Goal: Task Accomplishment & Management: Complete application form

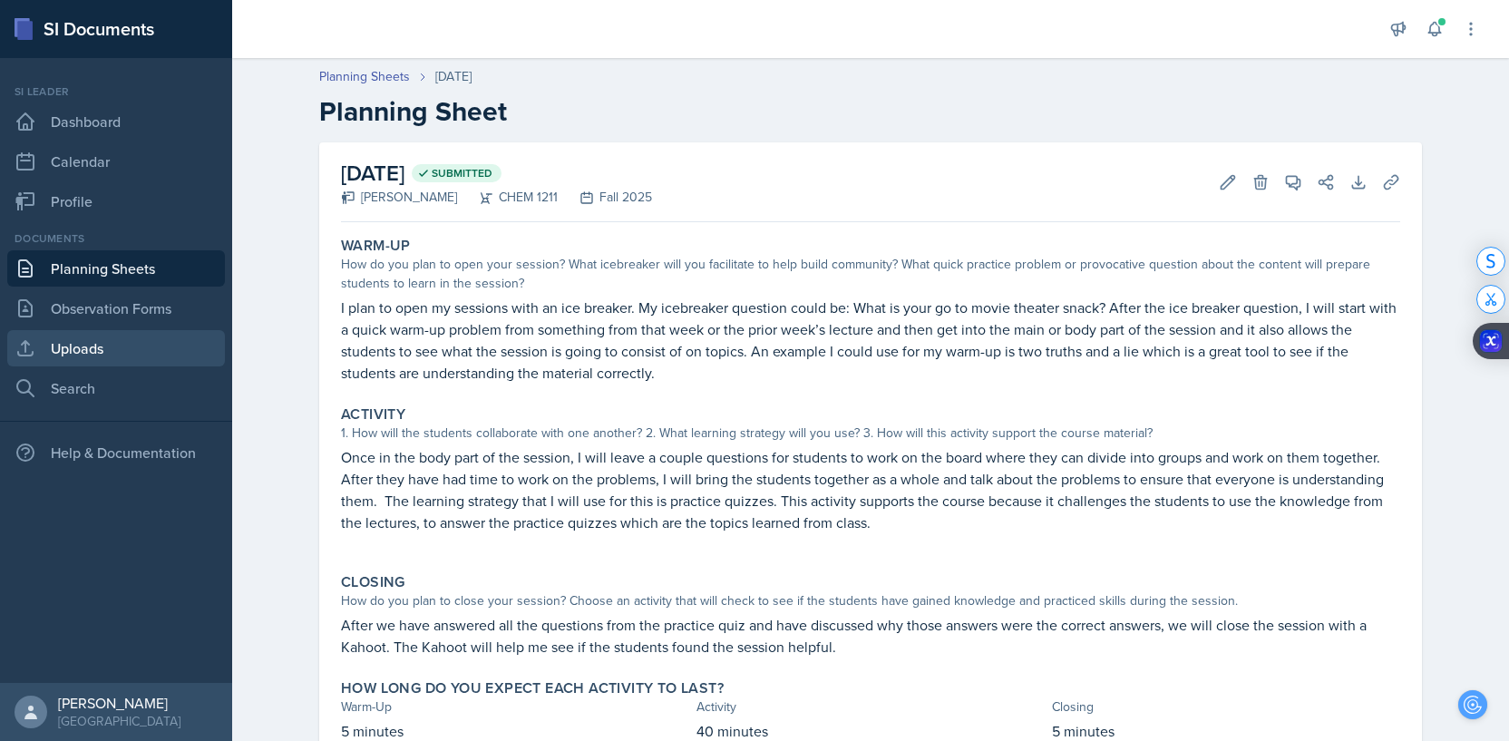
click at [94, 345] on link "Uploads" at bounding box center [116, 348] width 218 height 36
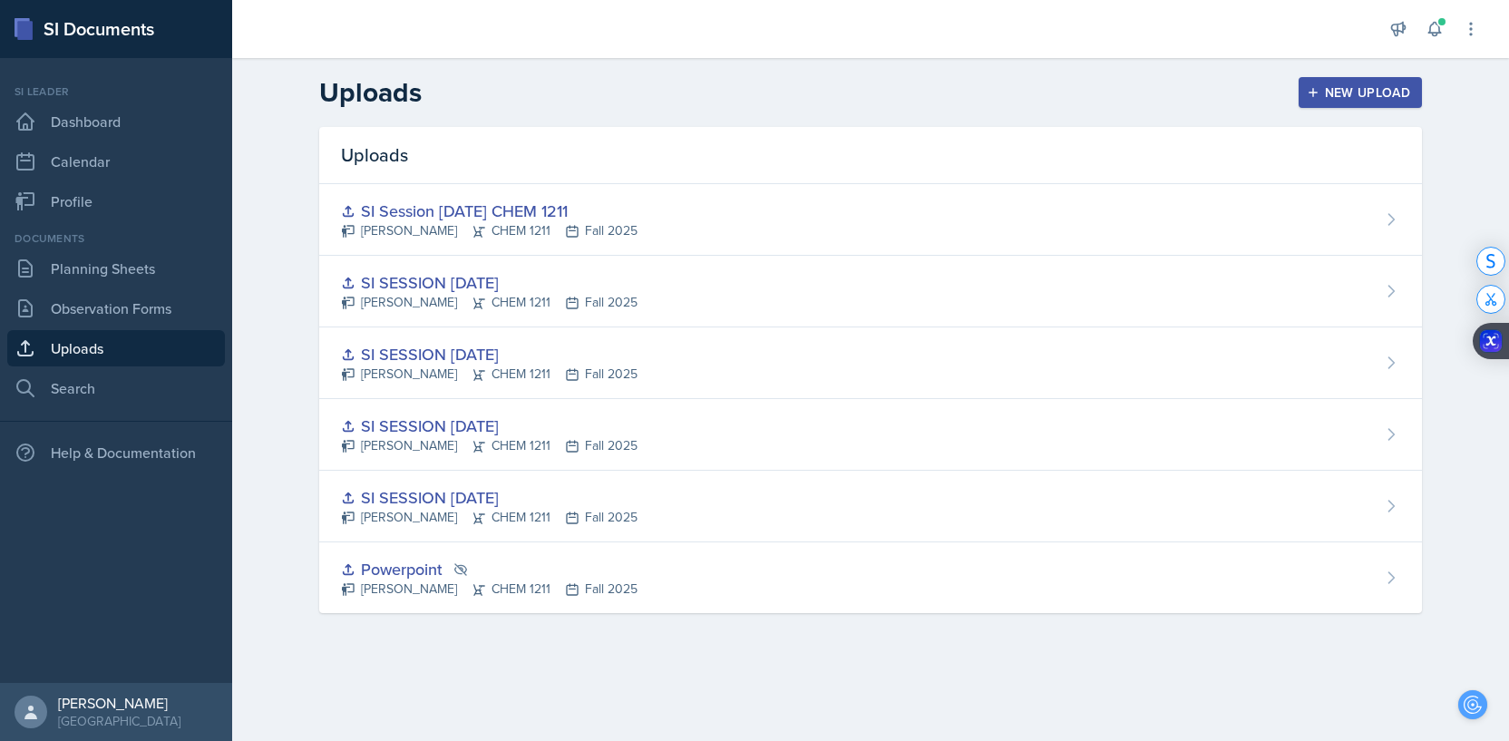
click at [1334, 98] on div "New Upload" at bounding box center [1360, 92] width 101 height 15
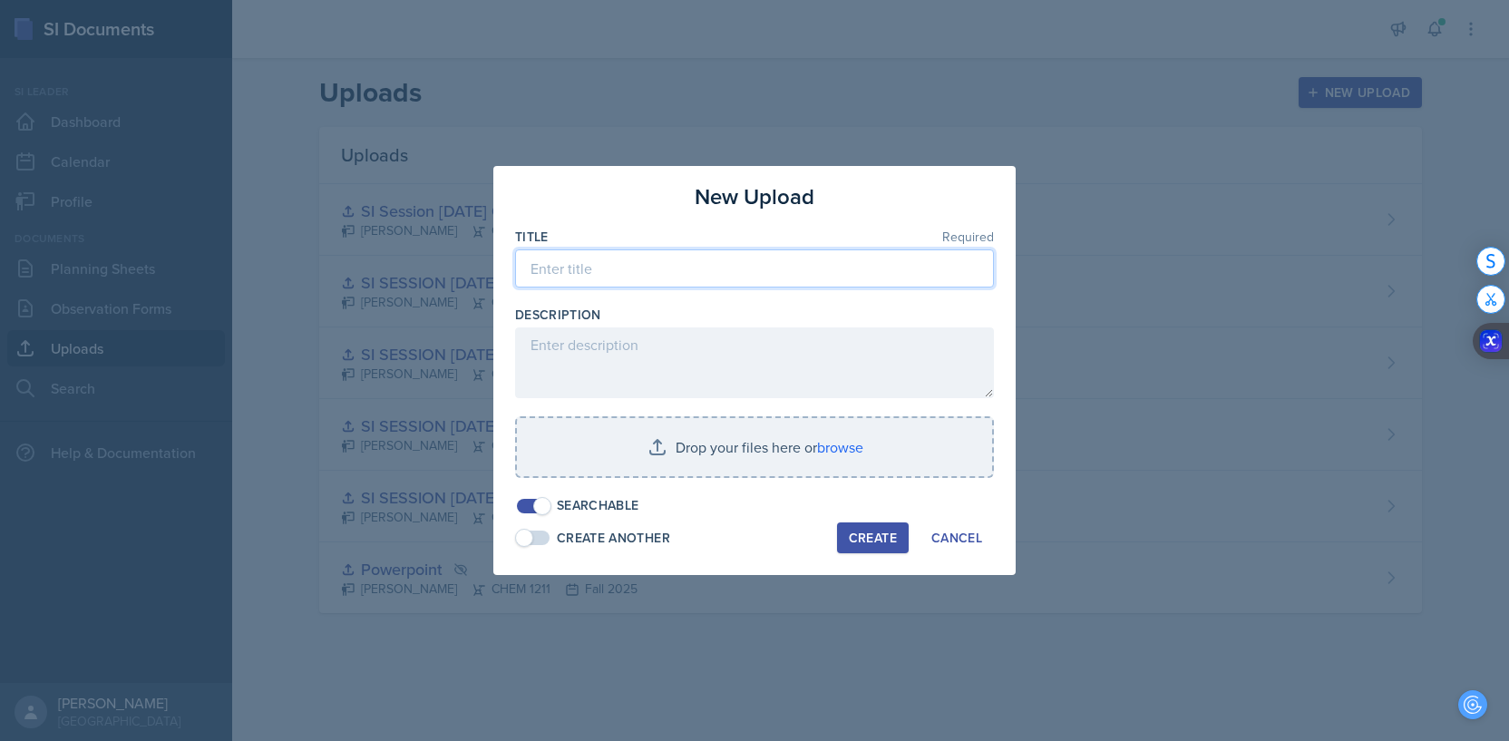
click at [621, 255] on input at bounding box center [754, 268] width 479 height 38
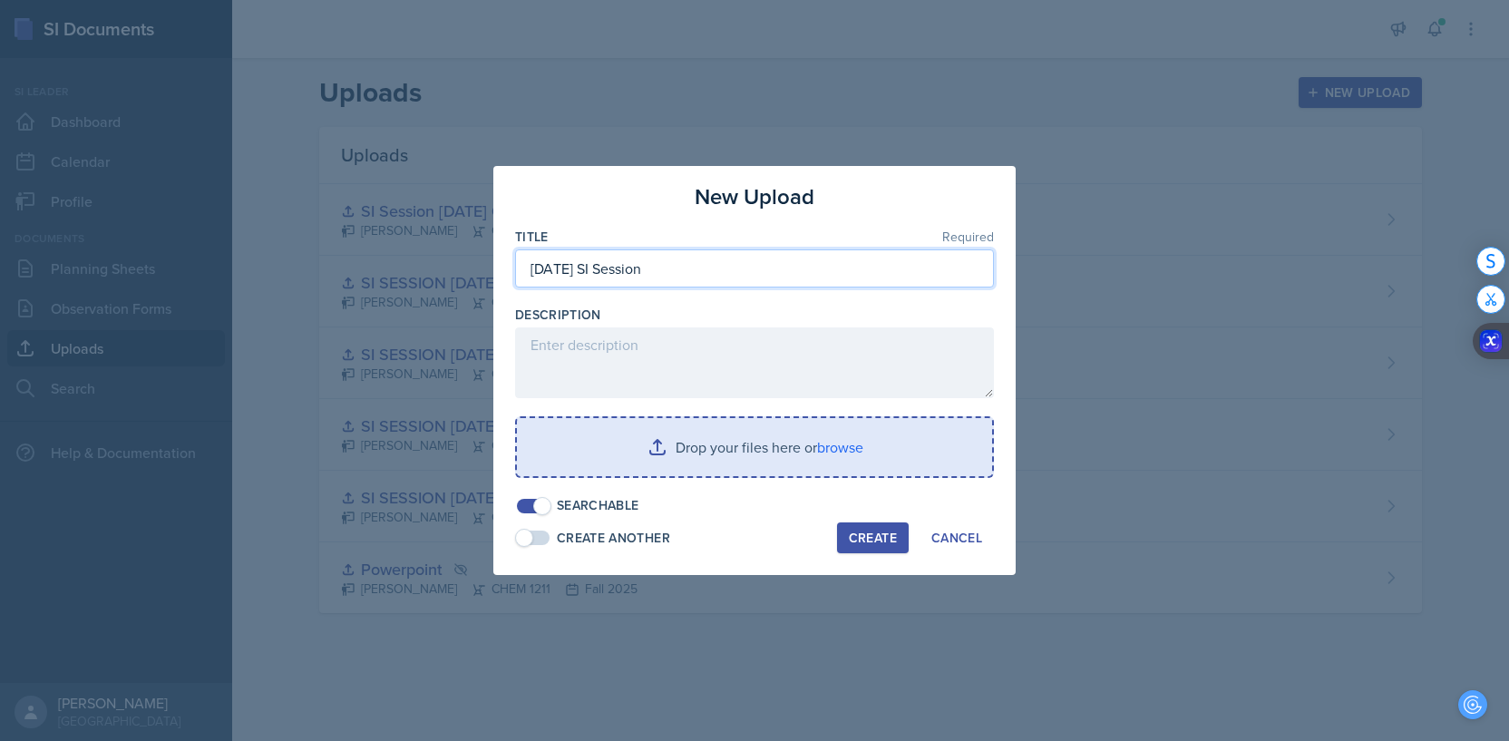
type input "[DATE] SI Session"
click at [855, 453] on input "file" at bounding box center [754, 447] width 475 height 58
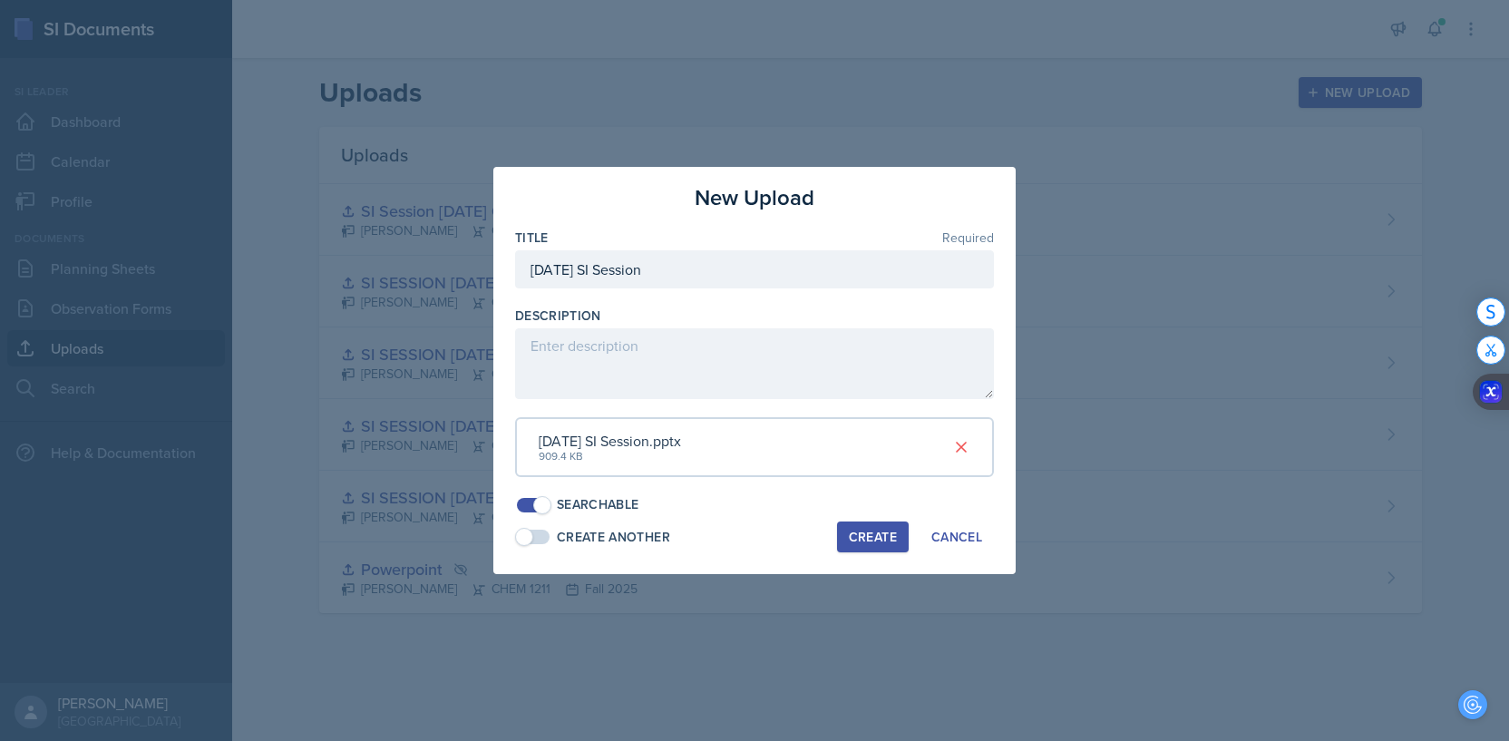
click at [881, 537] on div "Create" at bounding box center [873, 537] width 48 height 15
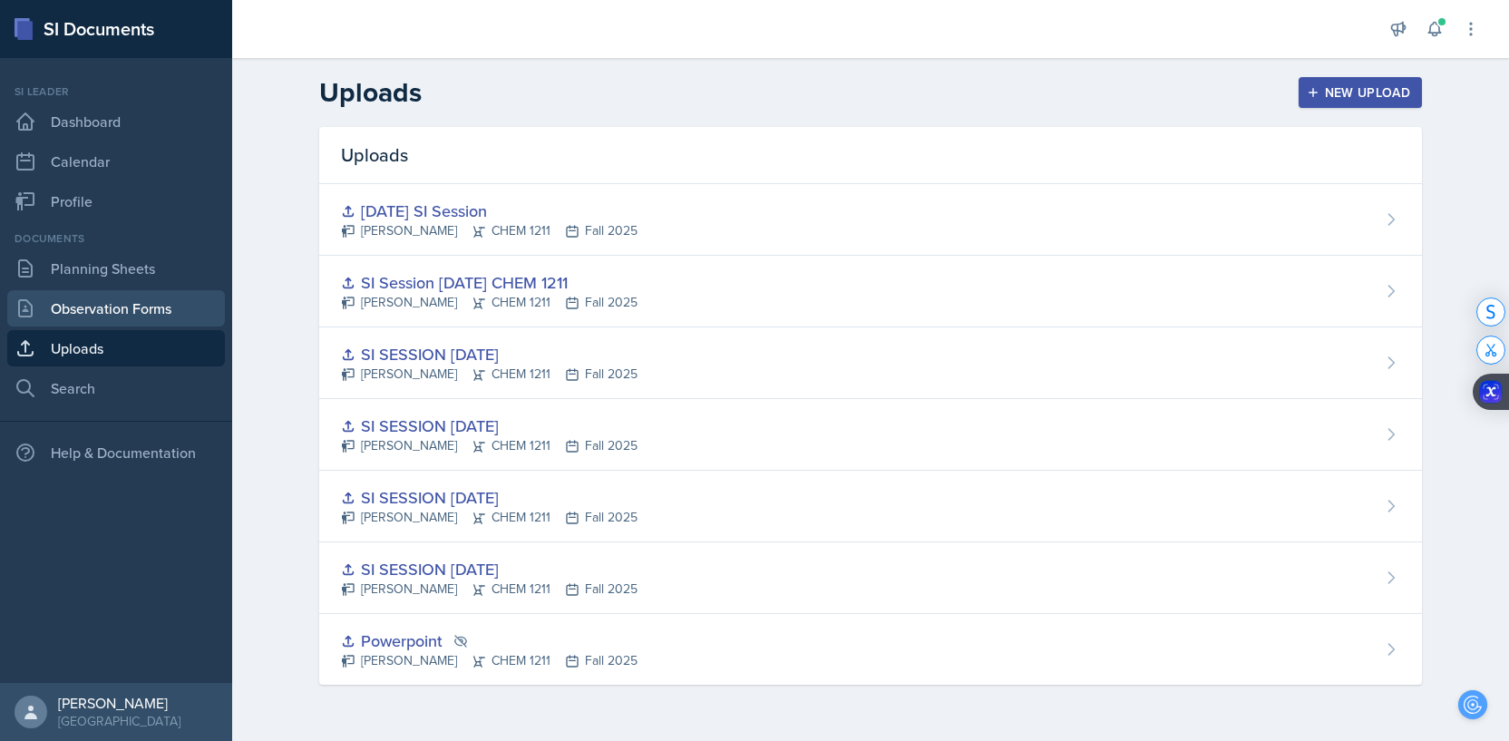
click at [94, 307] on link "Observation Forms" at bounding box center [116, 308] width 218 height 36
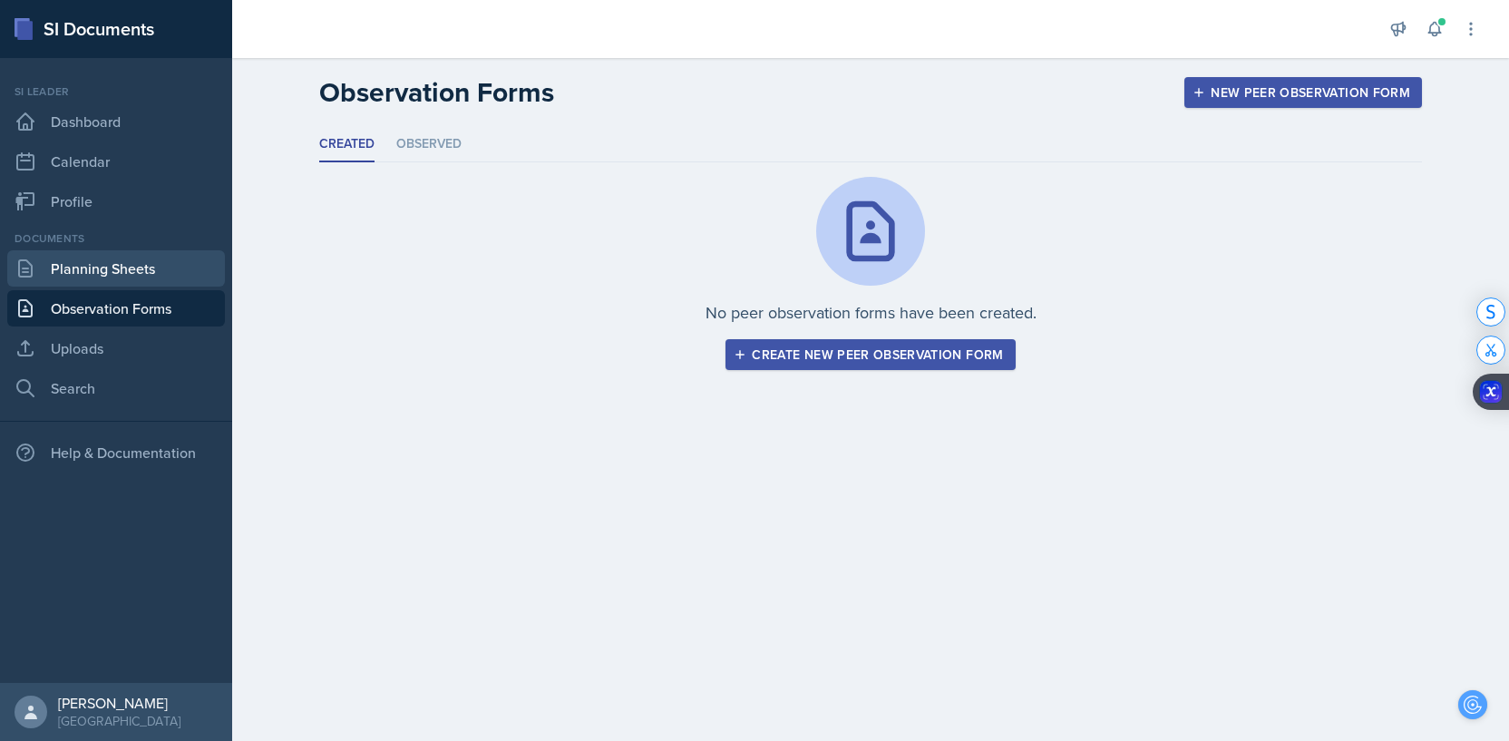
click at [121, 267] on link "Planning Sheets" at bounding box center [116, 268] width 218 height 36
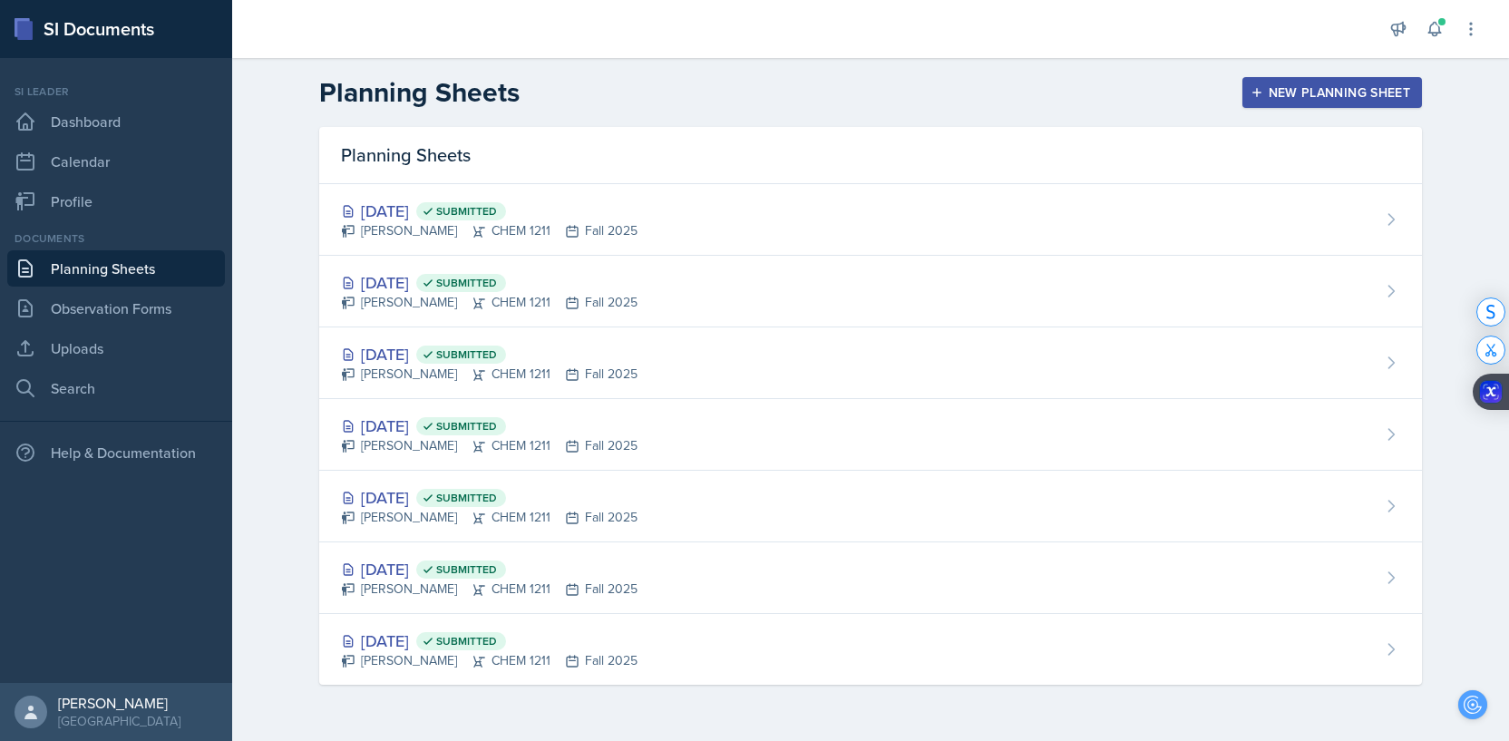
click at [1310, 88] on div "New Planning Sheet" at bounding box center [1332, 92] width 156 height 15
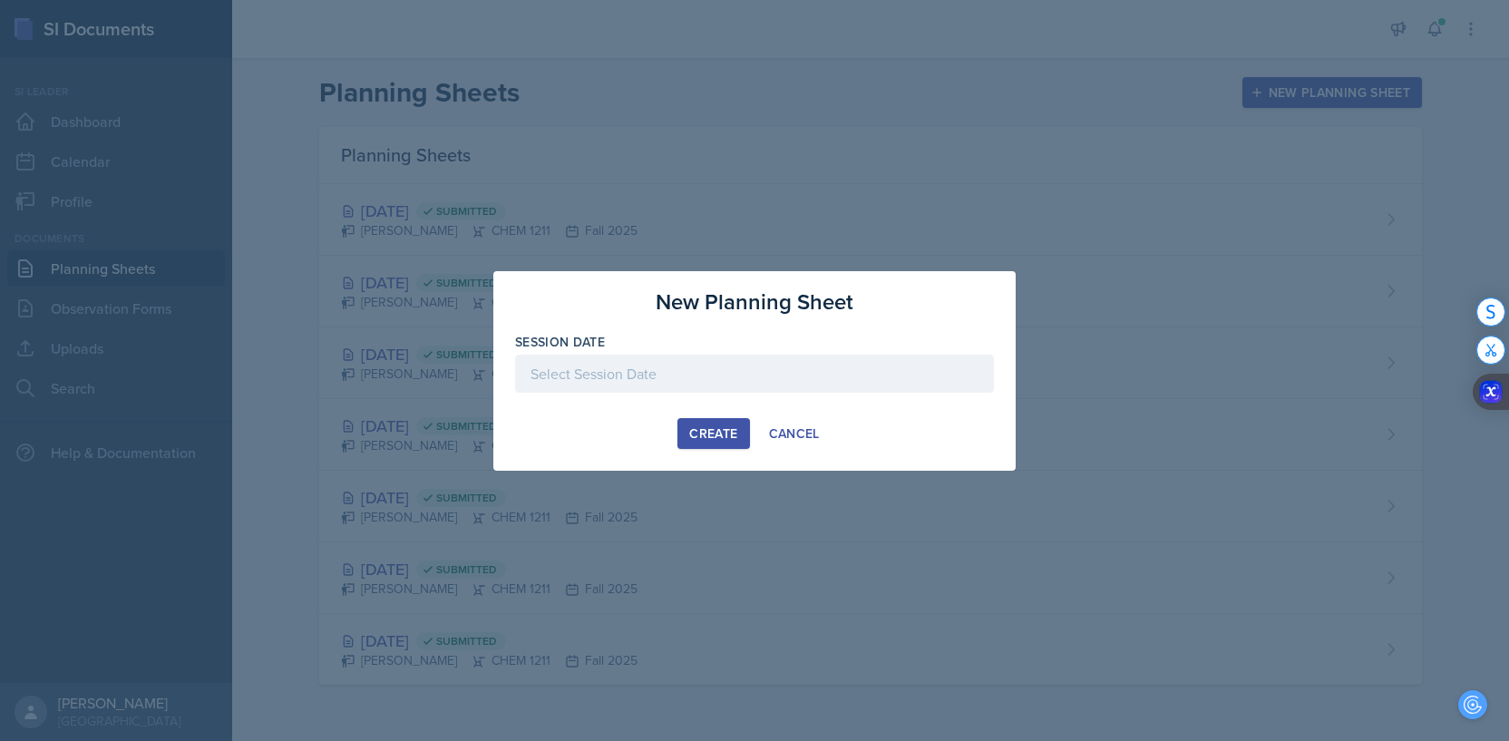
click at [656, 378] on div at bounding box center [754, 374] width 479 height 38
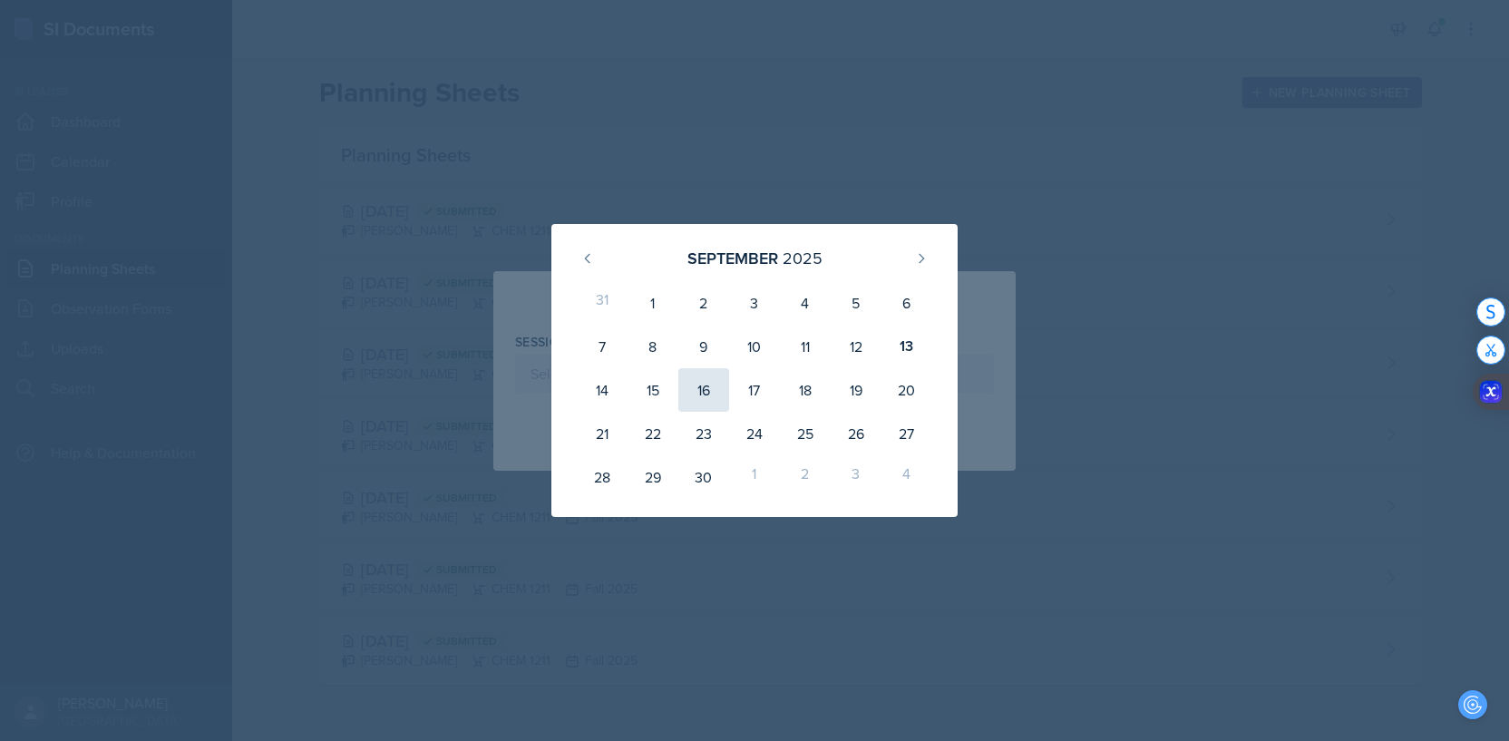
click at [710, 385] on div "16" at bounding box center [703, 390] width 51 height 44
type input "[DATE]"
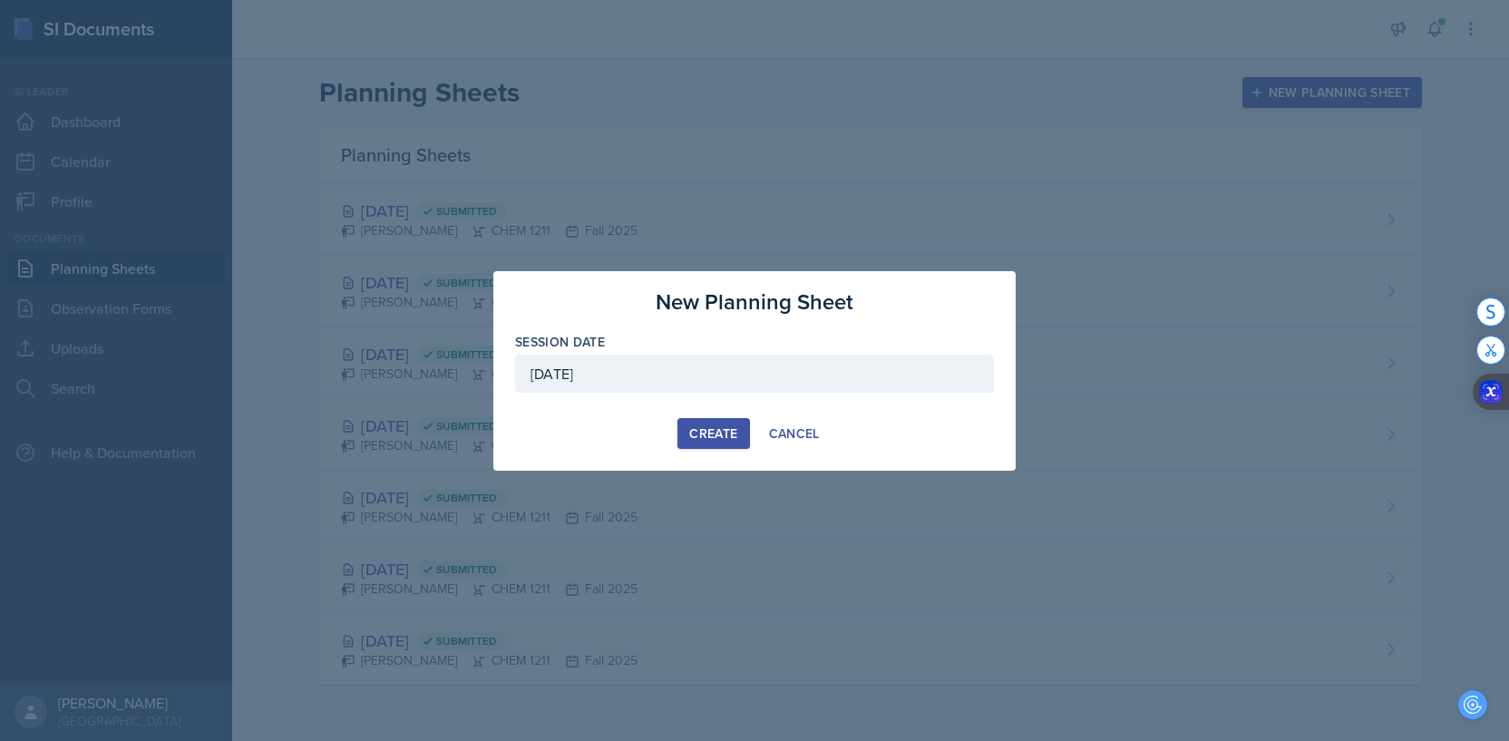
click at [708, 428] on div "Create" at bounding box center [713, 433] width 48 height 15
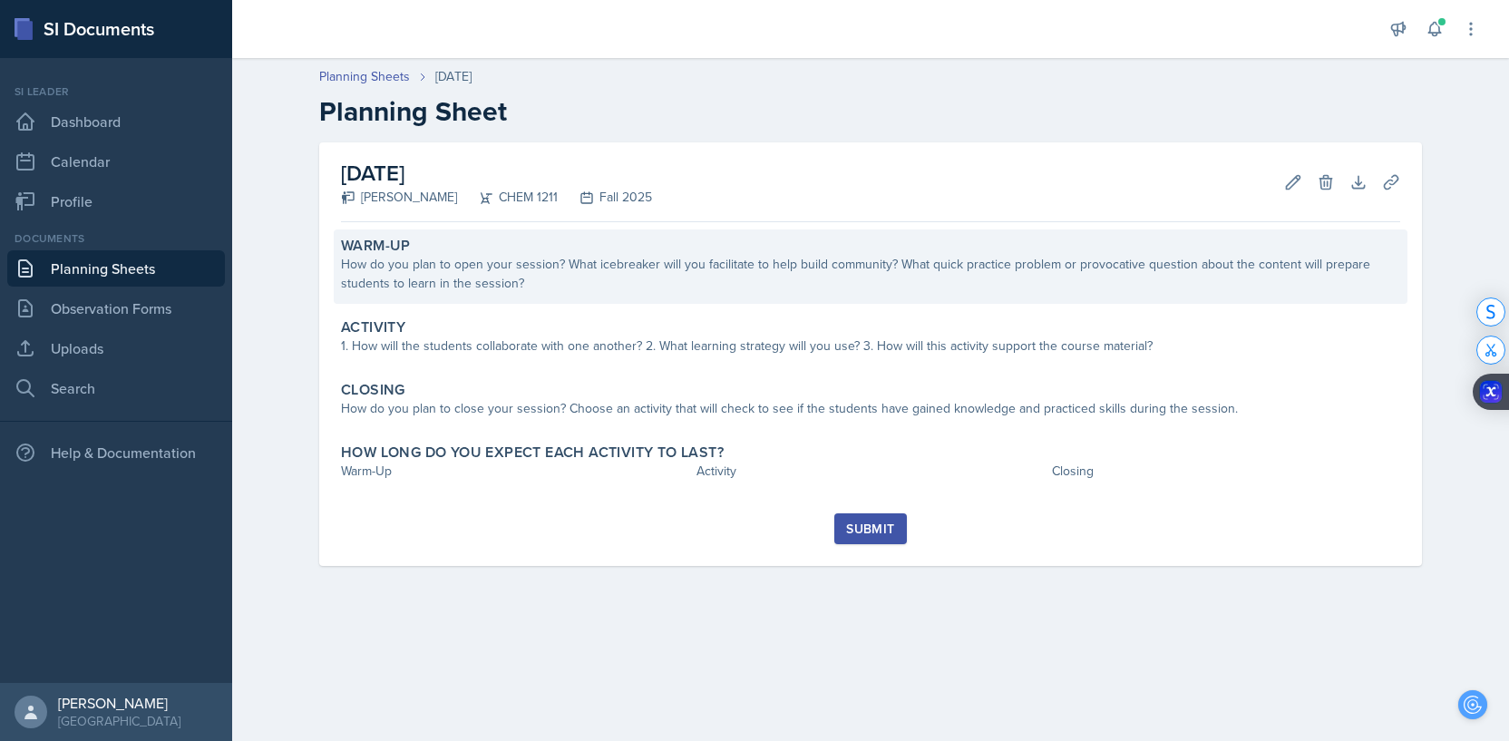
click at [567, 261] on div "How do you plan to open your session? What icebreaker will you facilitate to he…" at bounding box center [870, 274] width 1059 height 38
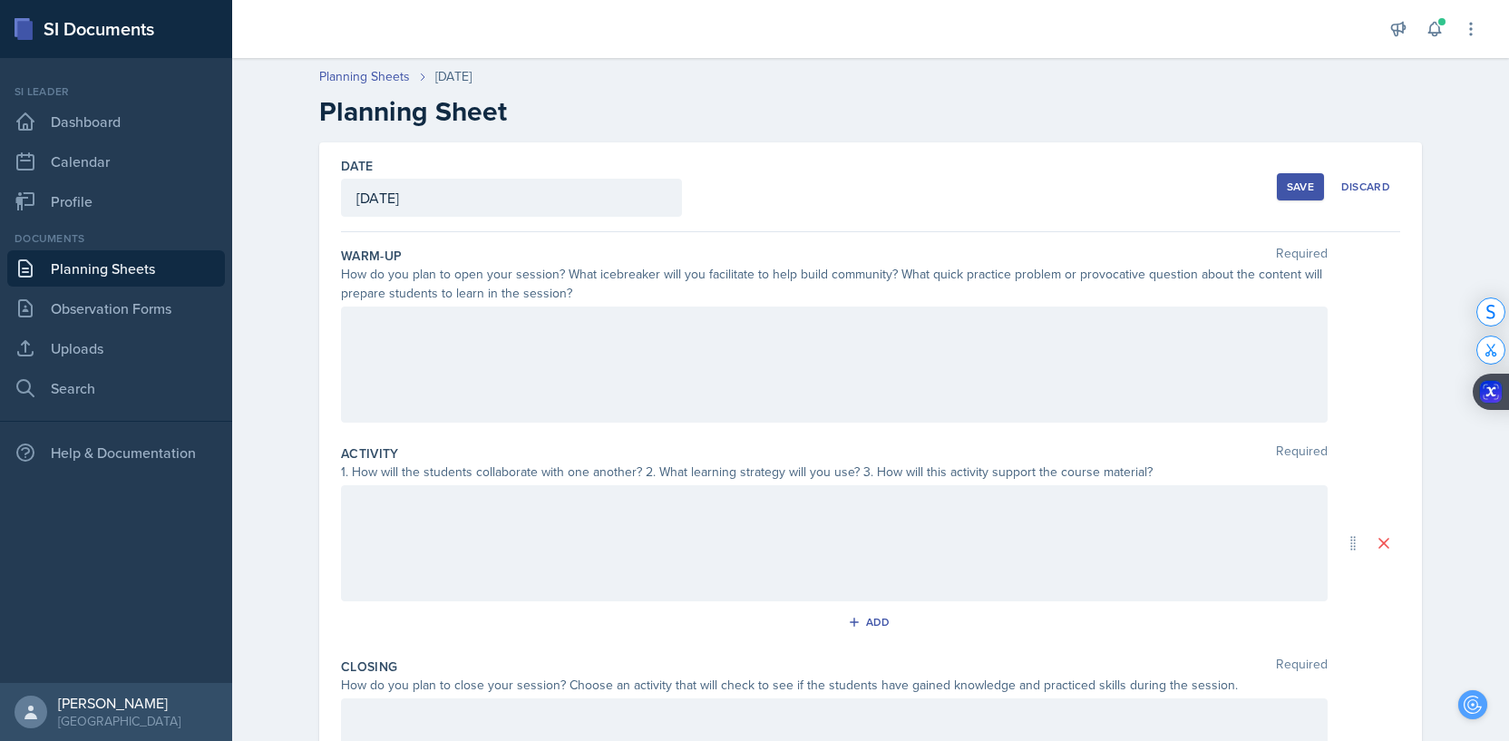
click at [501, 339] on div at bounding box center [834, 364] width 986 height 116
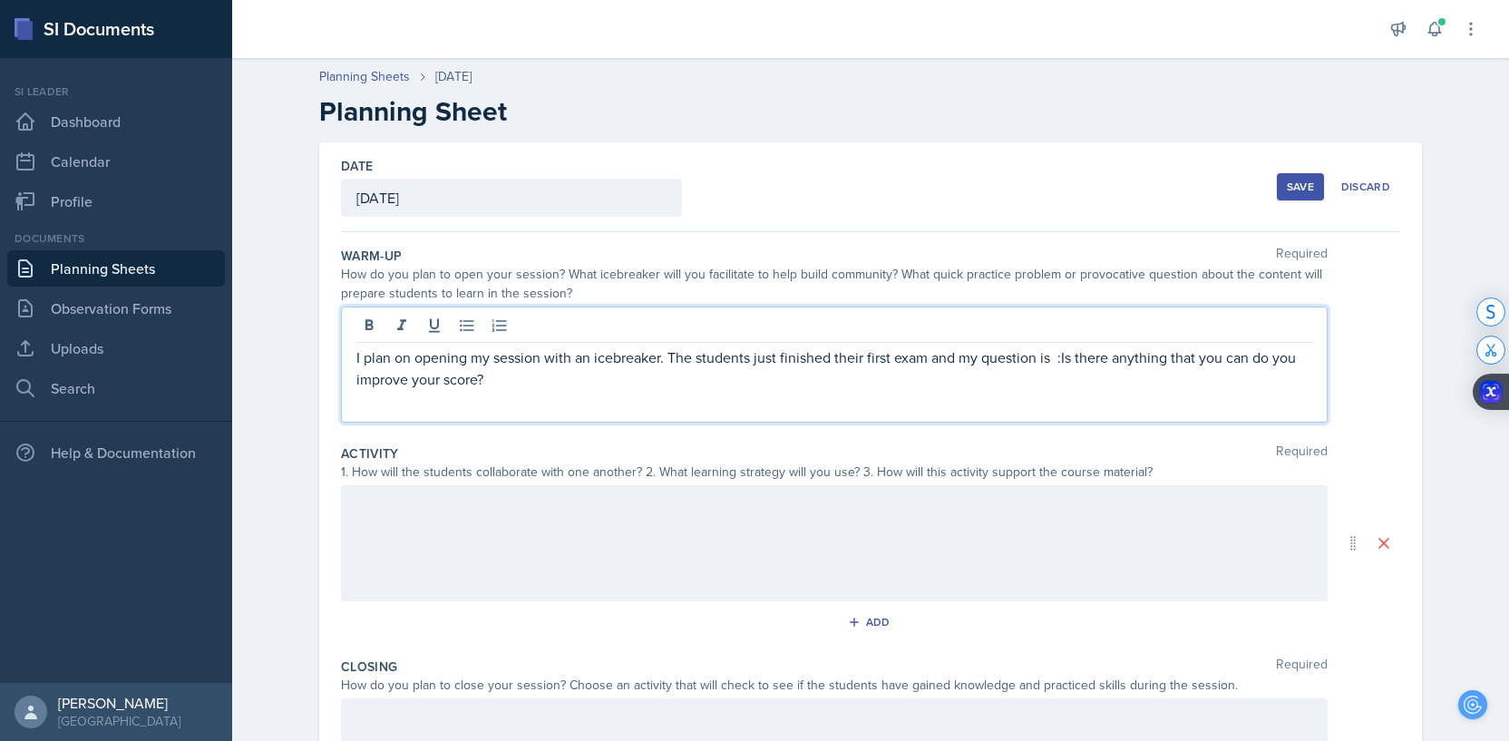
click at [0, 0] on div "e x a m ," at bounding box center [0, 0] width 0 height 0
click at [0, 0] on div ", is" at bounding box center [0, 0] width 0 height 0
click at [0, 0] on div "to" at bounding box center [0, 0] width 0 height 0
click at [598, 405] on div "I plan on opening my session with an icebreaker. The students just finished the…" at bounding box center [834, 364] width 986 height 116
click at [501, 386] on p "I plan on opening my session with an icebreaker. The students just finished the…" at bounding box center [834, 368] width 956 height 44
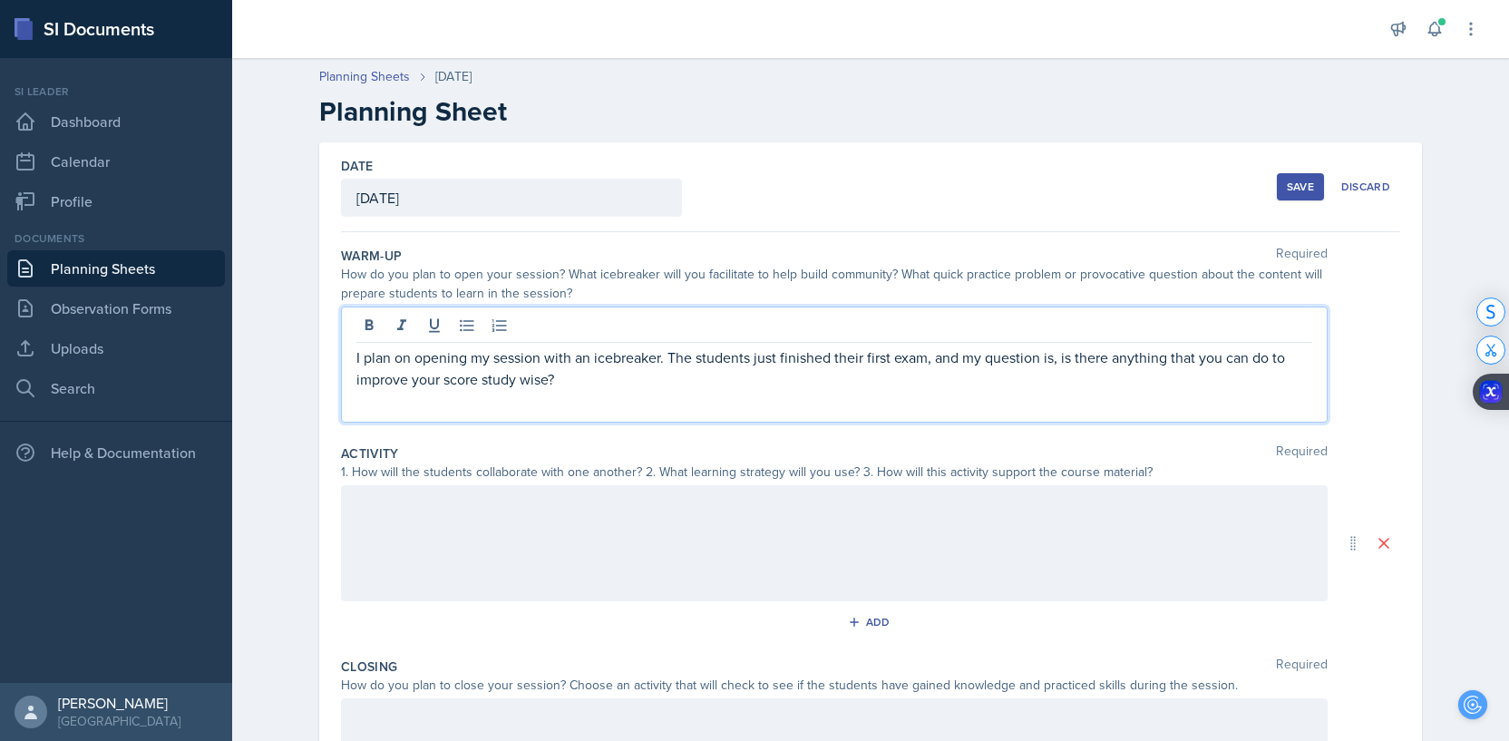
click at [0, 0] on div "-wise?" at bounding box center [0, 0] width 0 height 0
click at [480, 385] on p "I plan on opening my session with an icebreaker. The students just finished the…" at bounding box center [834, 368] width 956 height 44
click at [1122, 360] on p "I plan on opening my session with an icebreaker. The students just finished the…" at bounding box center [834, 357] width 956 height 22
click at [0, 0] on div "i s ," at bounding box center [0, 0] width 0 height 0
click at [0, 0] on span "i" at bounding box center [0, 0] width 0 height 0
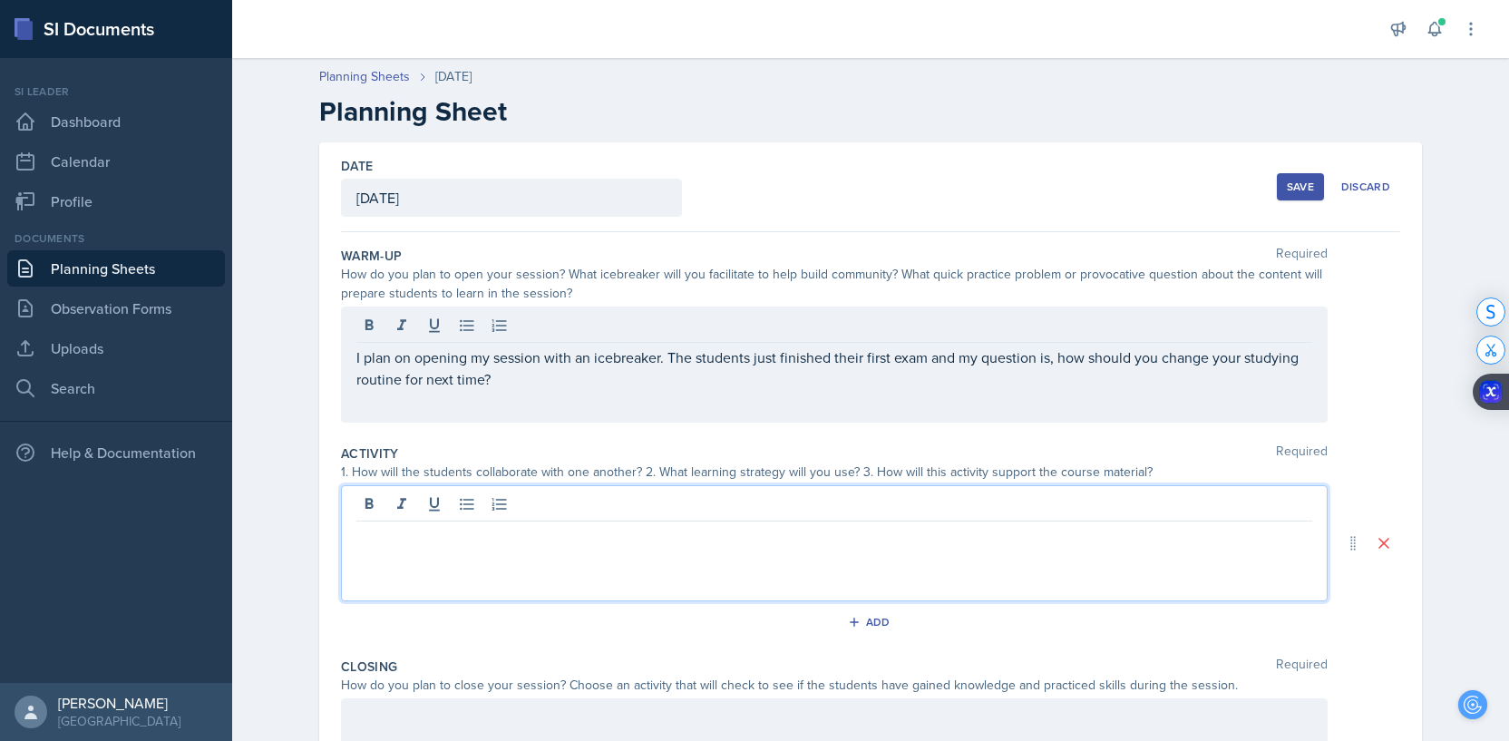
click at [404, 509] on div at bounding box center [834, 543] width 986 height 116
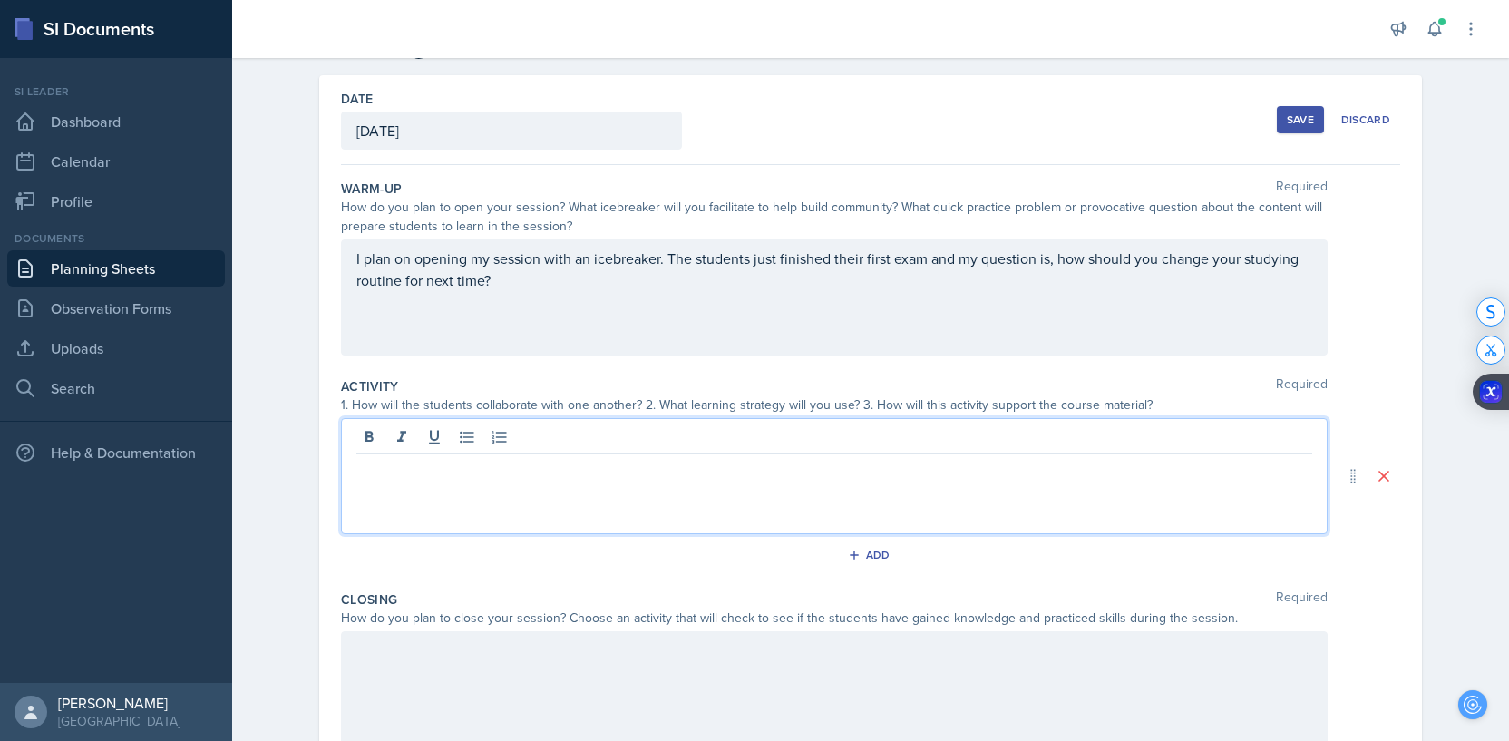
scroll to position [72, 0]
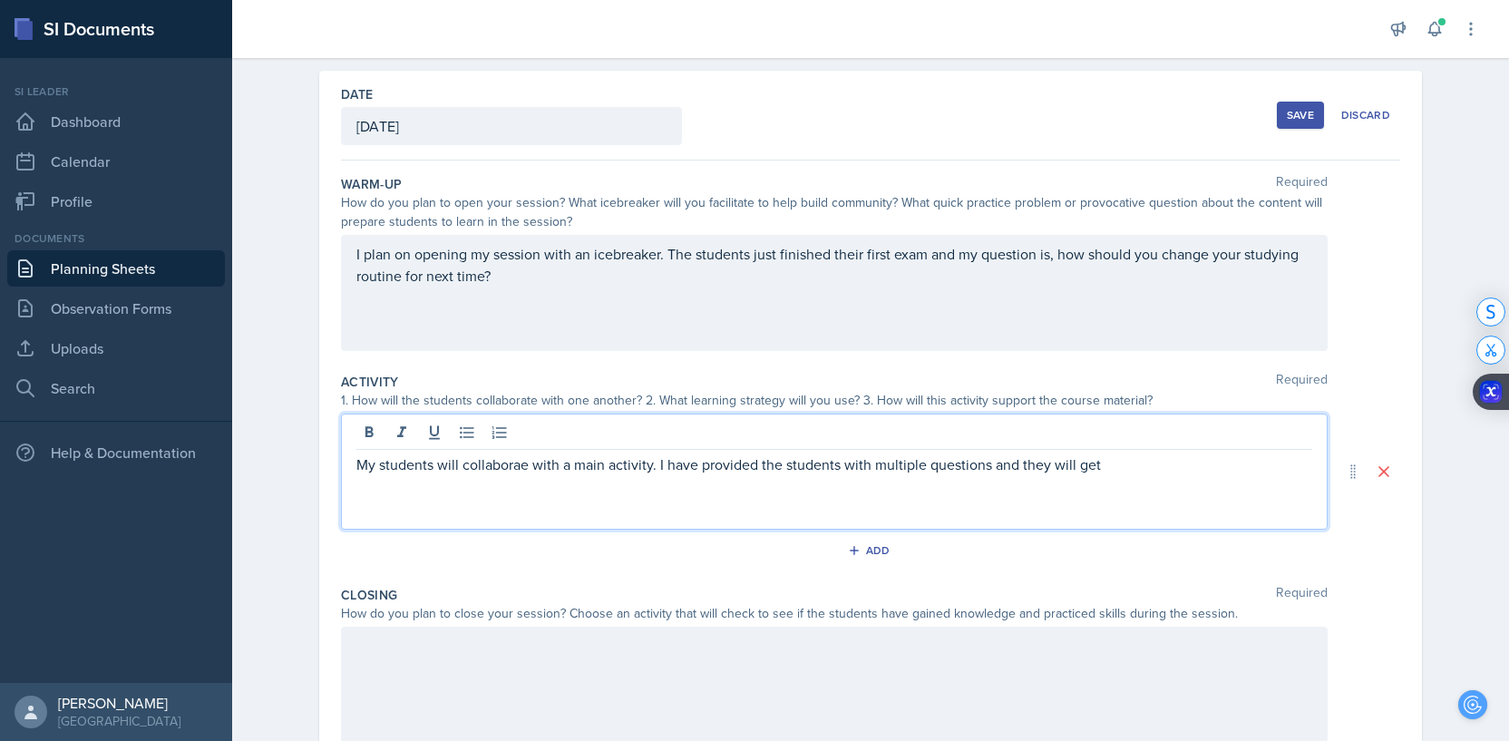
click at [0, 0] on div "collaborate on" at bounding box center [0, 0] width 0 height 0
click at [1107, 476] on div "My students will collaborate on a main activity. I have provided the students w…" at bounding box center [834, 471] width 986 height 116
click at [1107, 467] on p "My students will collaborate on a main activity. I have provided the students w…" at bounding box center [834, 464] width 956 height 22
click at [0, 0] on span "s" at bounding box center [0, 0] width 0 height 0
click at [0, 0] on div "some" at bounding box center [0, 0] width 0 height 0
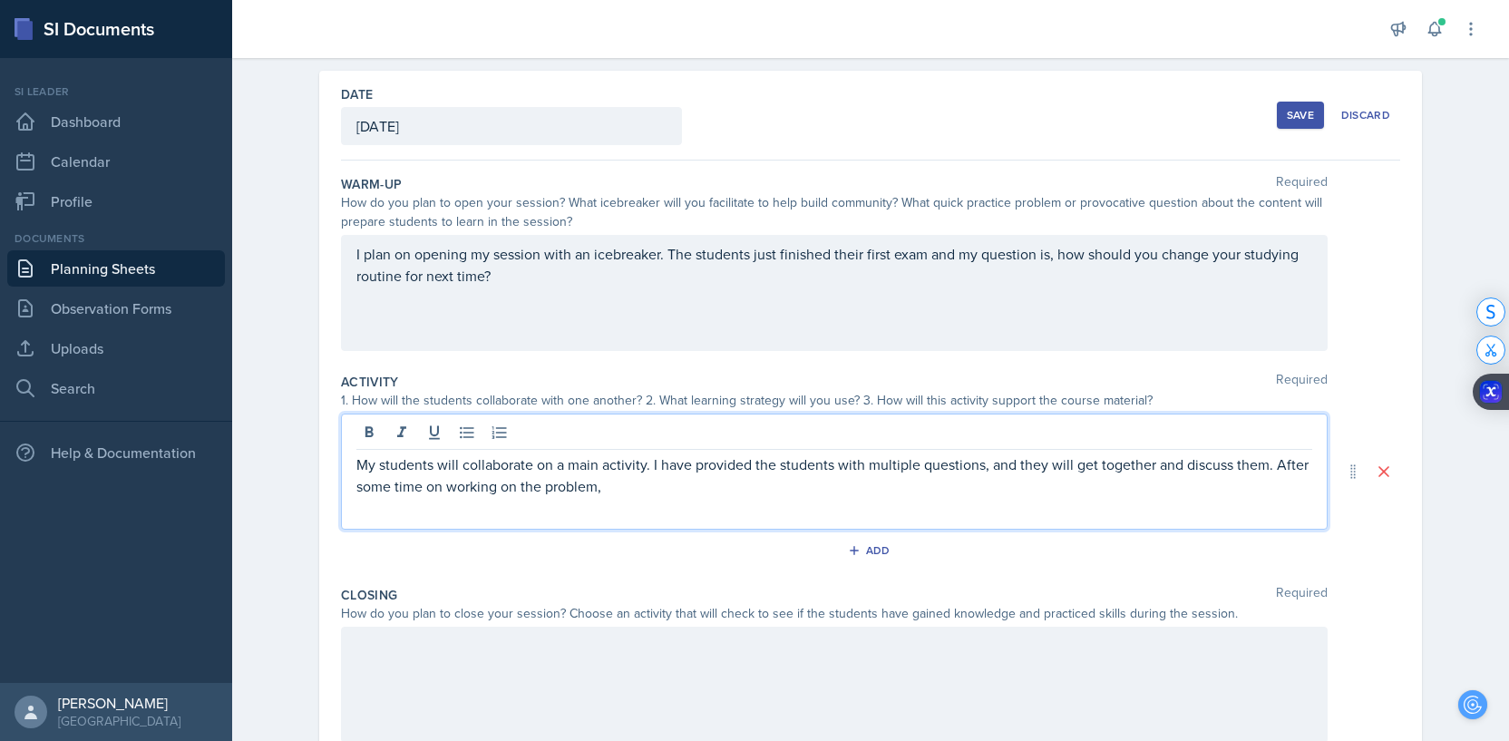
click at [618, 483] on p "My students will collaborate on a main activity. I have provided the students w…" at bounding box center [834, 475] width 956 height 44
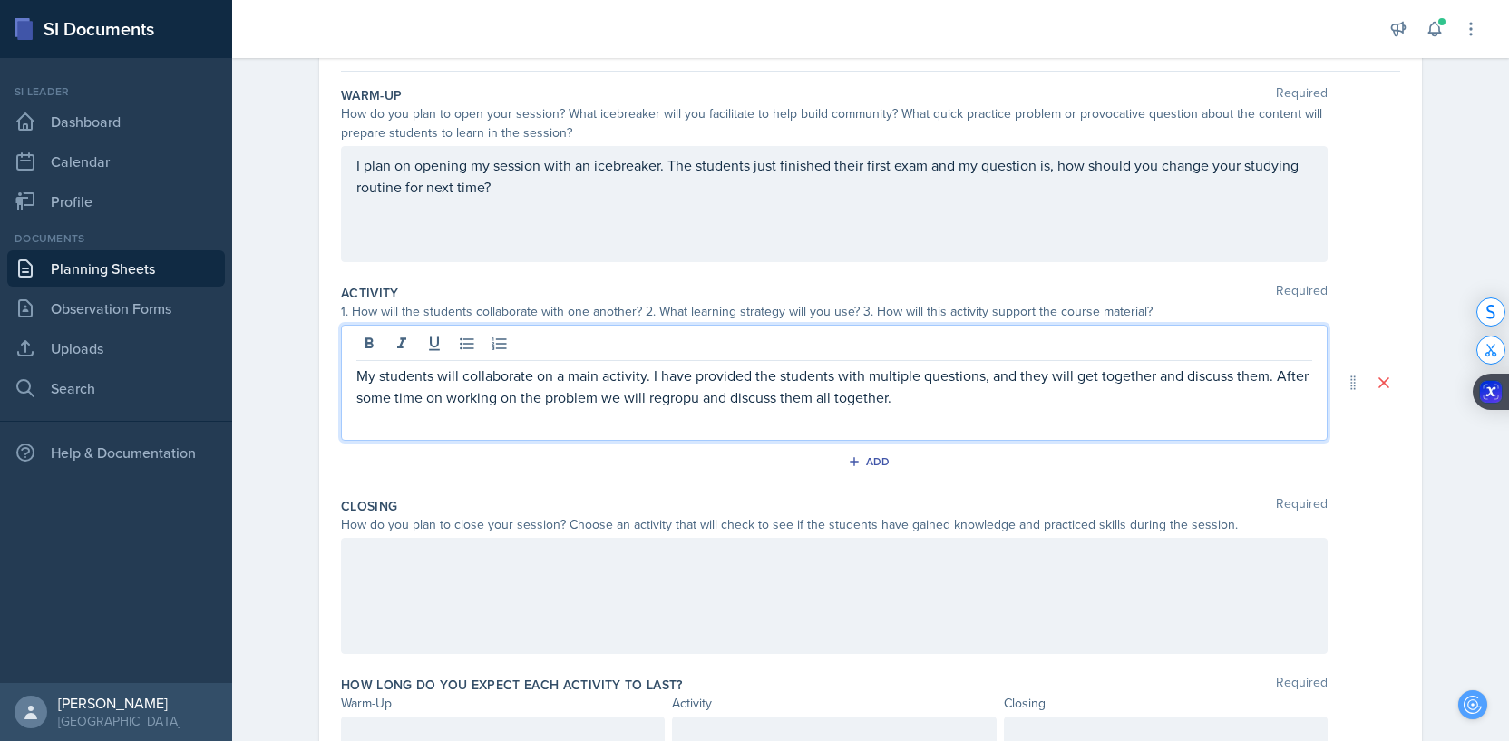
click at [434, 607] on div at bounding box center [834, 596] width 986 height 116
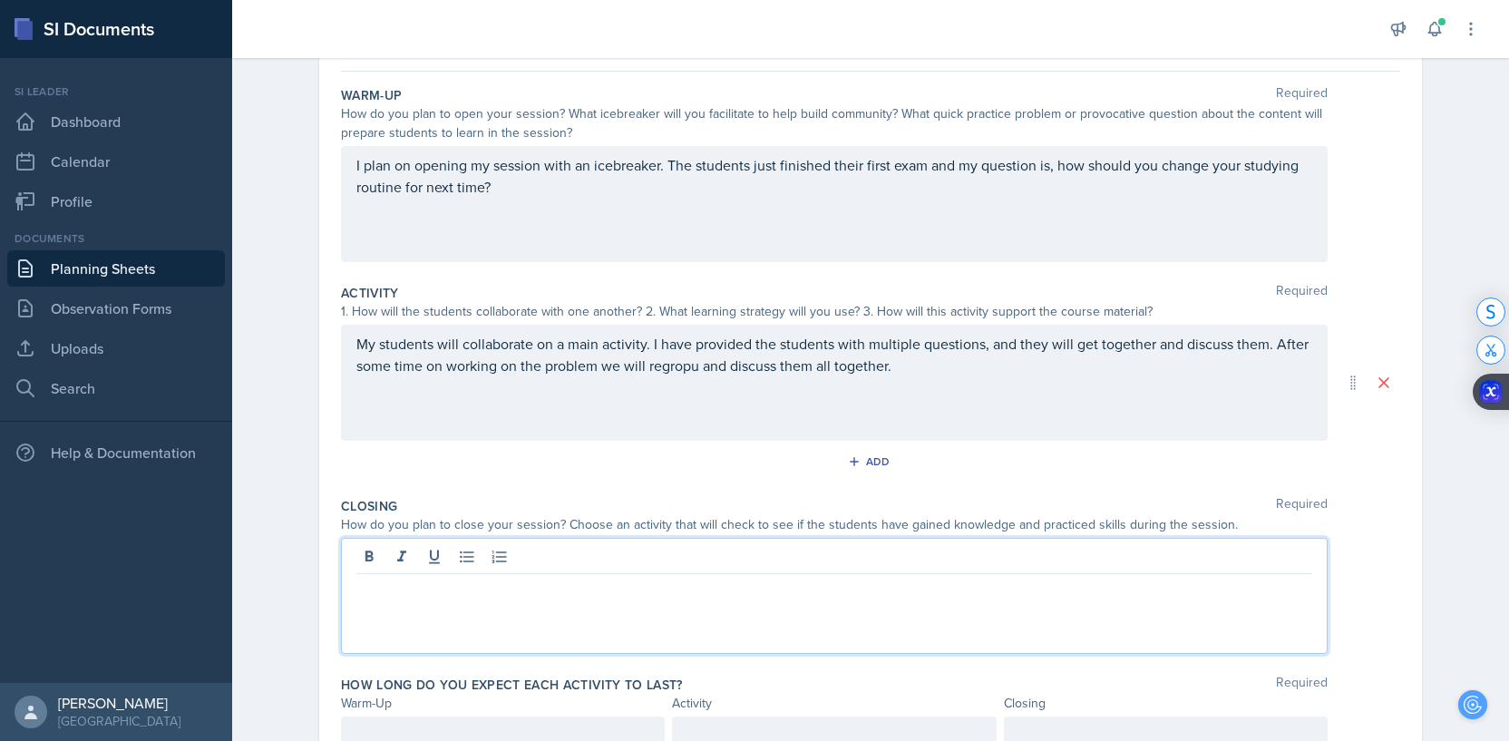
scroll to position [192, 0]
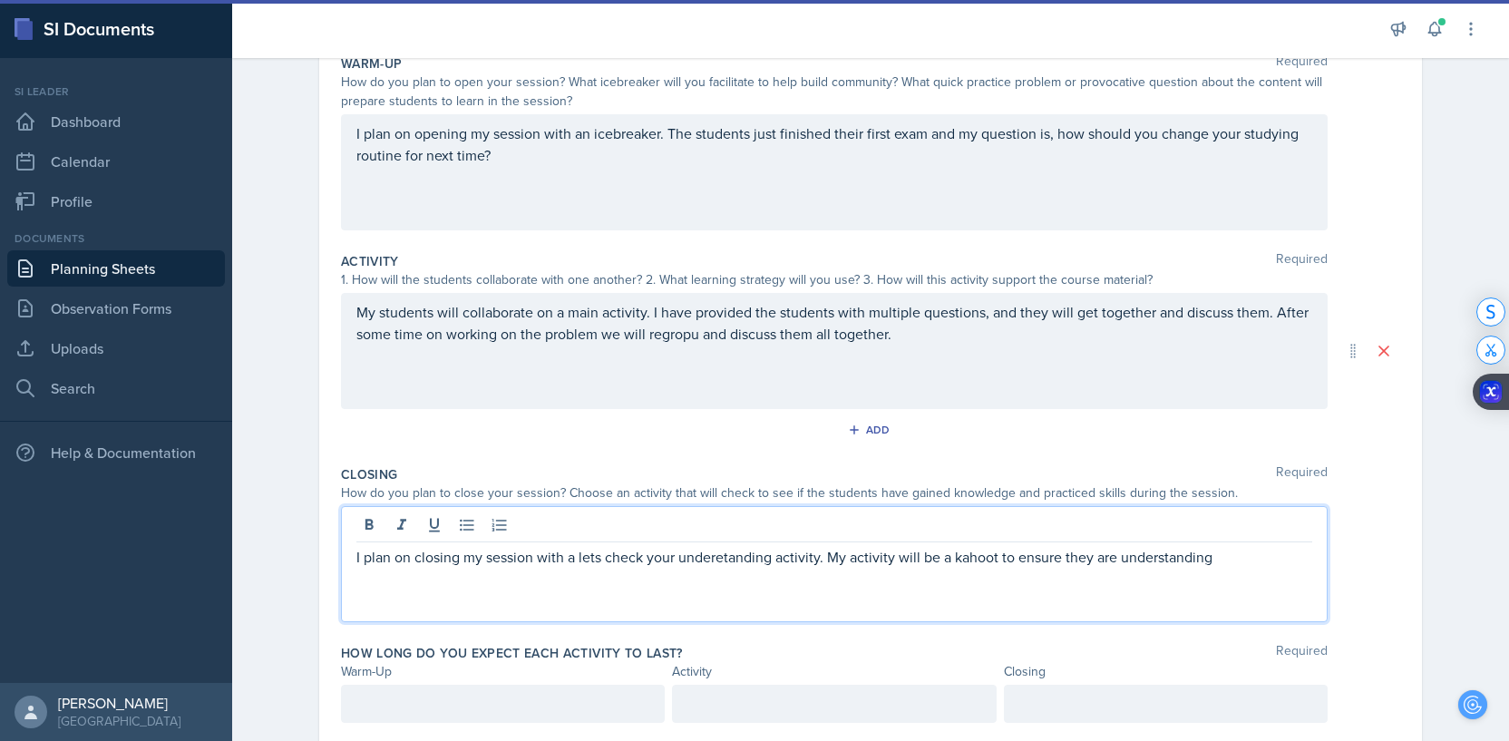
click at [0, 0] on div "on" at bounding box center [0, 0] width 0 height 0
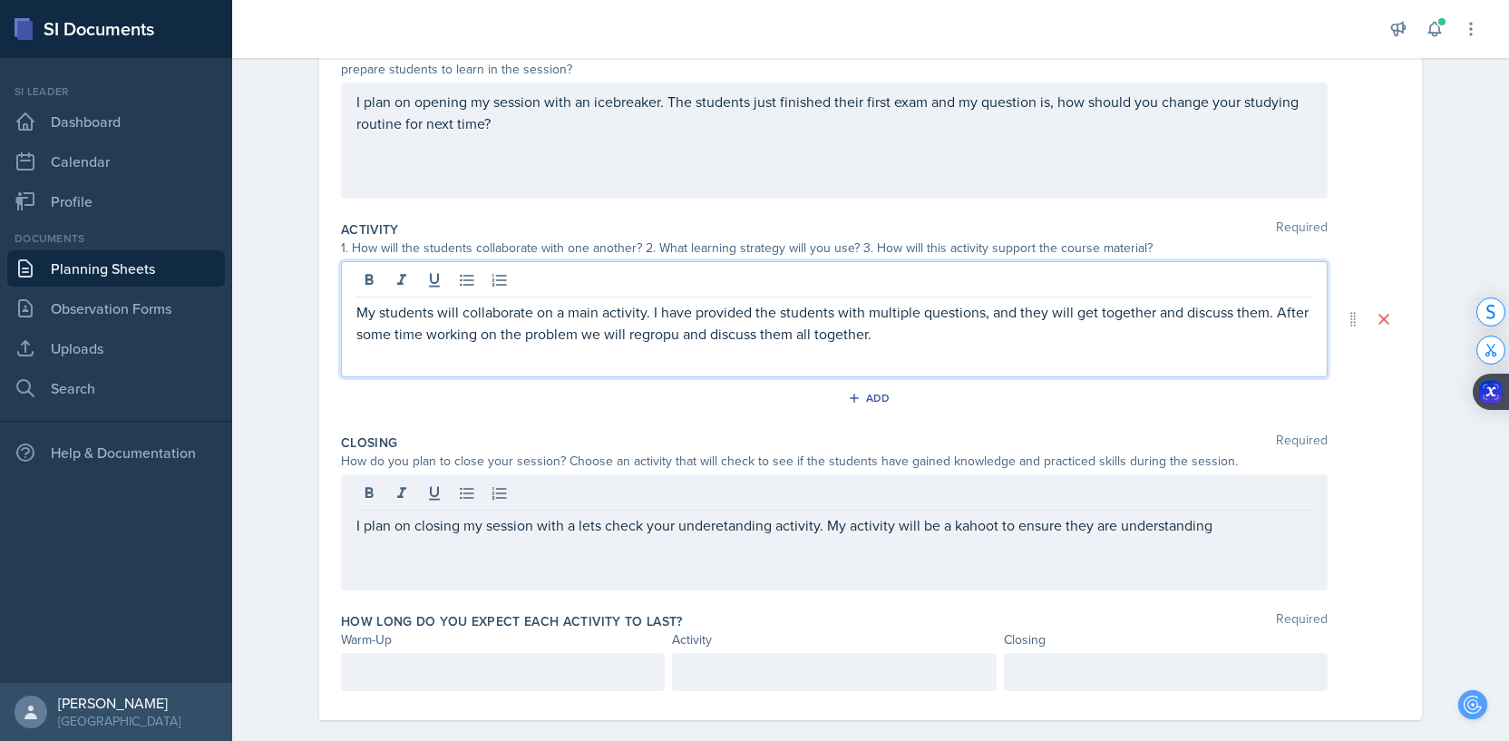
click at [0, 0] on span "," at bounding box center [0, 0] width 0 height 0
click at [0, 0] on div "regroup" at bounding box center [0, 0] width 0 height 0
click at [0, 0] on div "let's" at bounding box center [0, 0] width 0 height 0
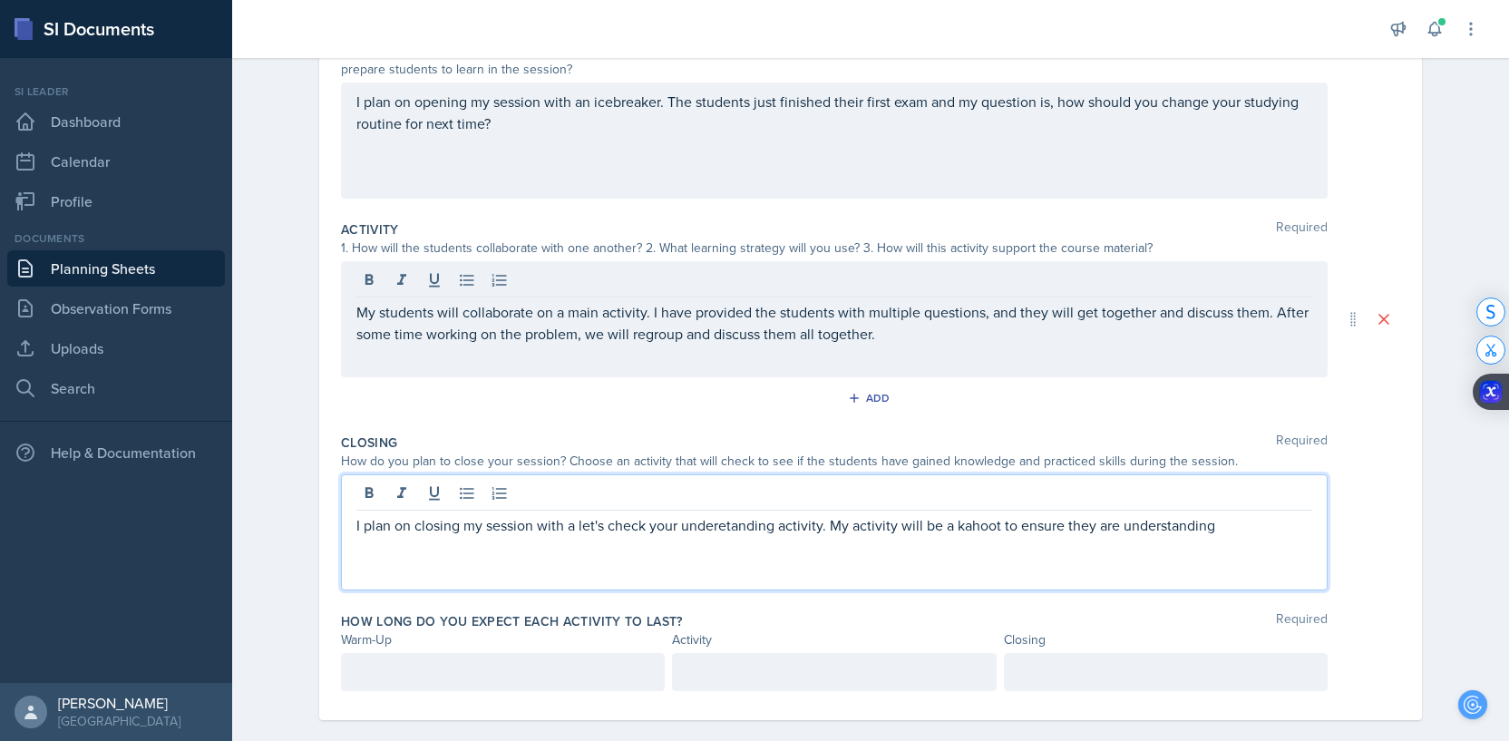
click at [0, 0] on div "understanding" at bounding box center [0, 0] width 0 height 0
click at [0, 0] on span "r" at bounding box center [0, 0] width 0 height 0
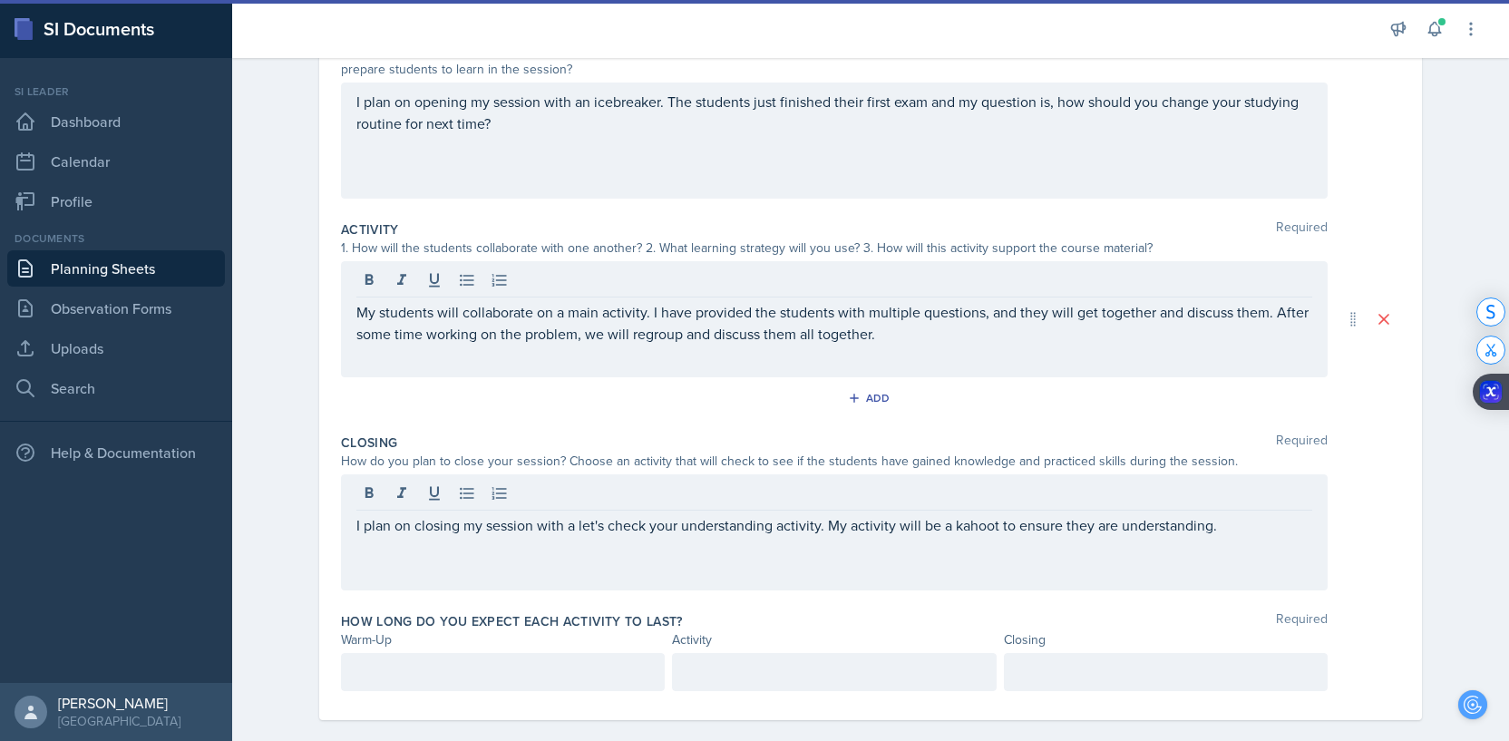
click at [646, 569] on div "I plan on closing my session with a let's check your understanding activity. My…" at bounding box center [834, 532] width 986 height 116
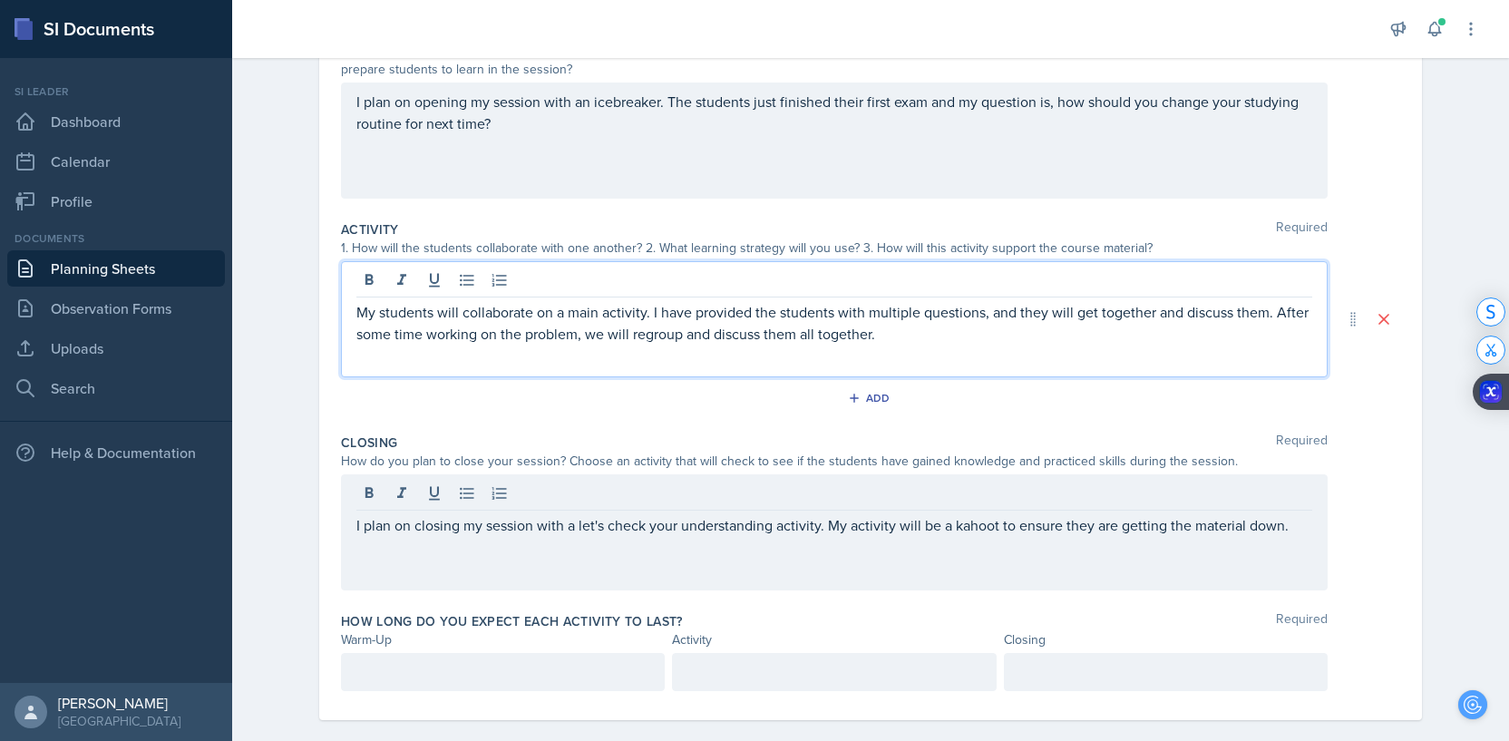
click at [935, 308] on p "My students will collaborate on a main activity. I have provided the students w…" at bounding box center [834, 323] width 956 height 44
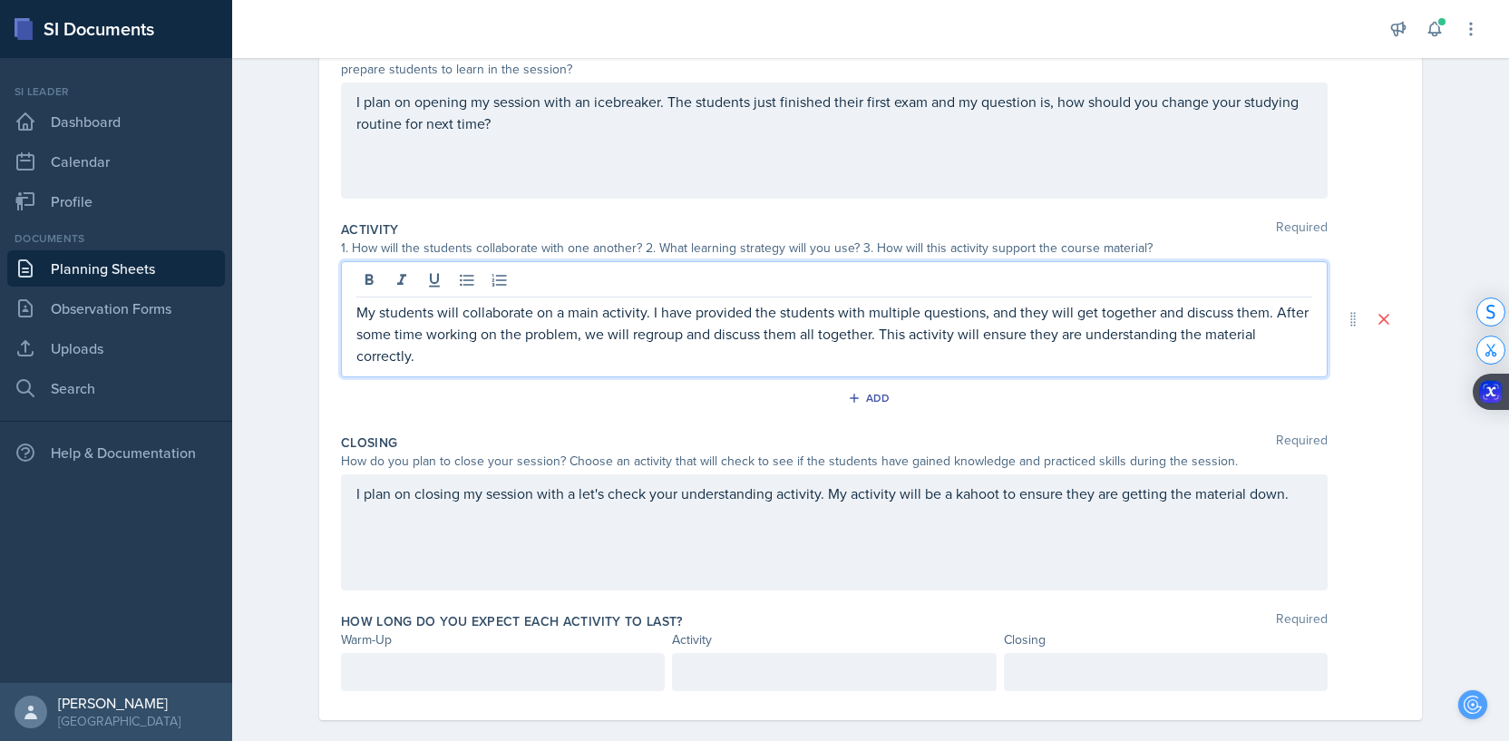
click at [0, 0] on div "Kahoot" at bounding box center [0, 0] width 0 height 0
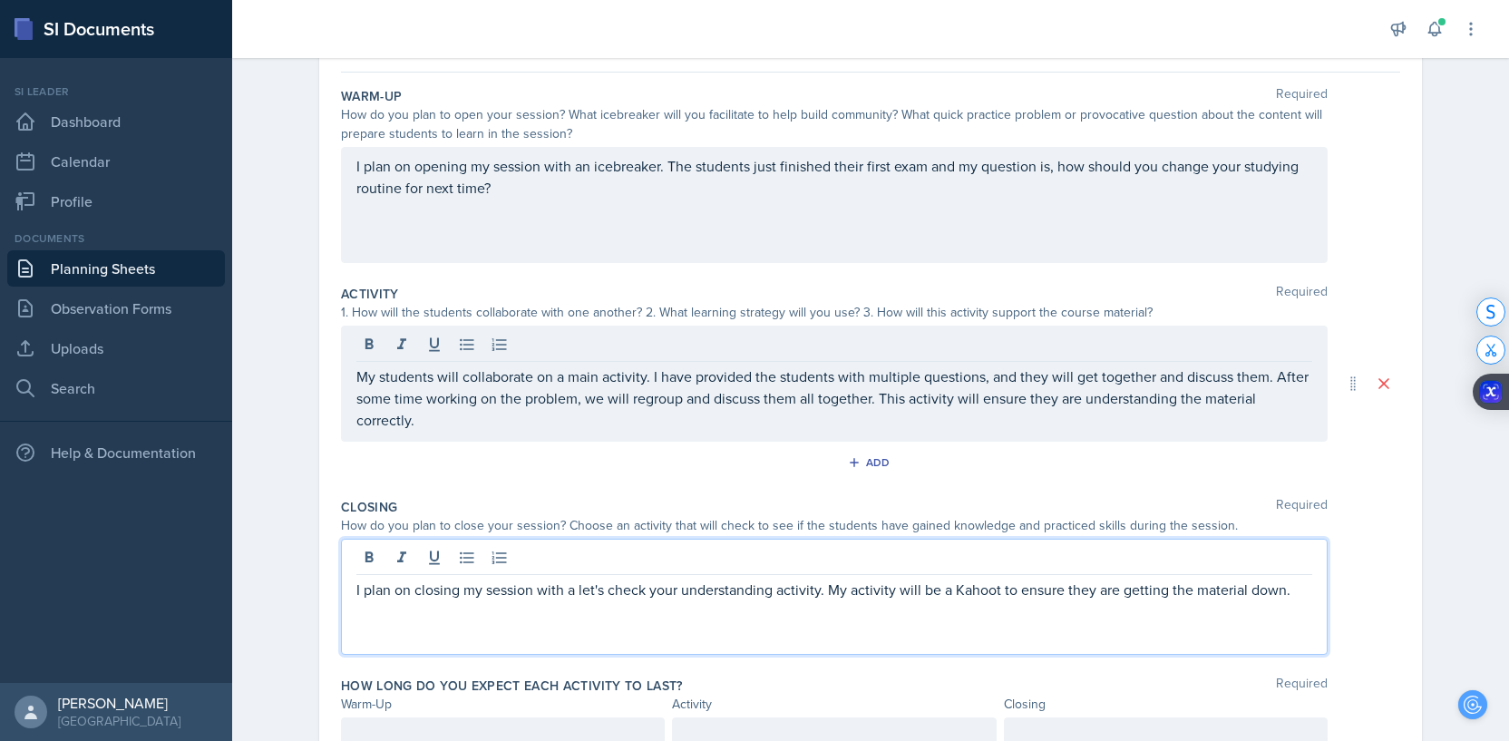
scroll to position [79, 0]
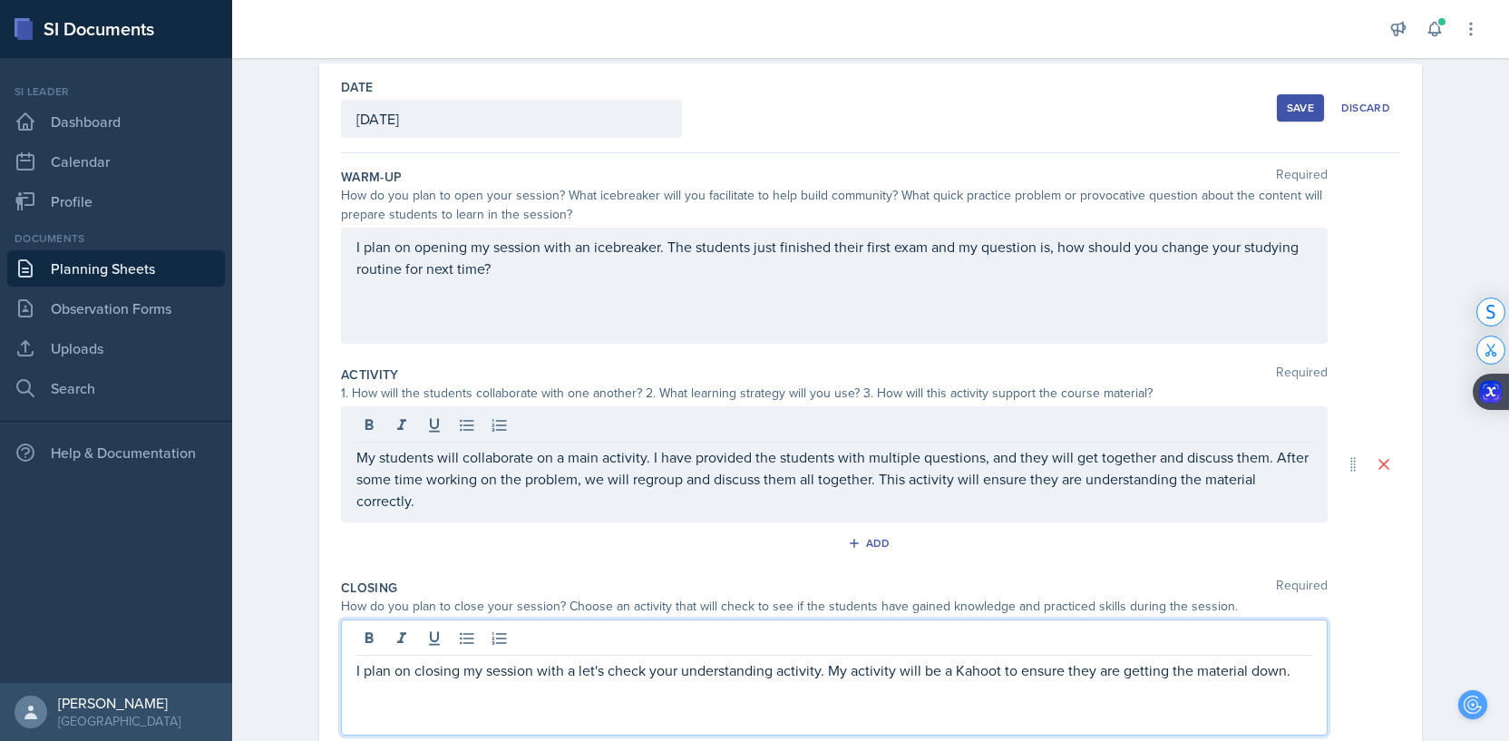
click at [0, 0] on span "m" at bounding box center [0, 0] width 0 height 0
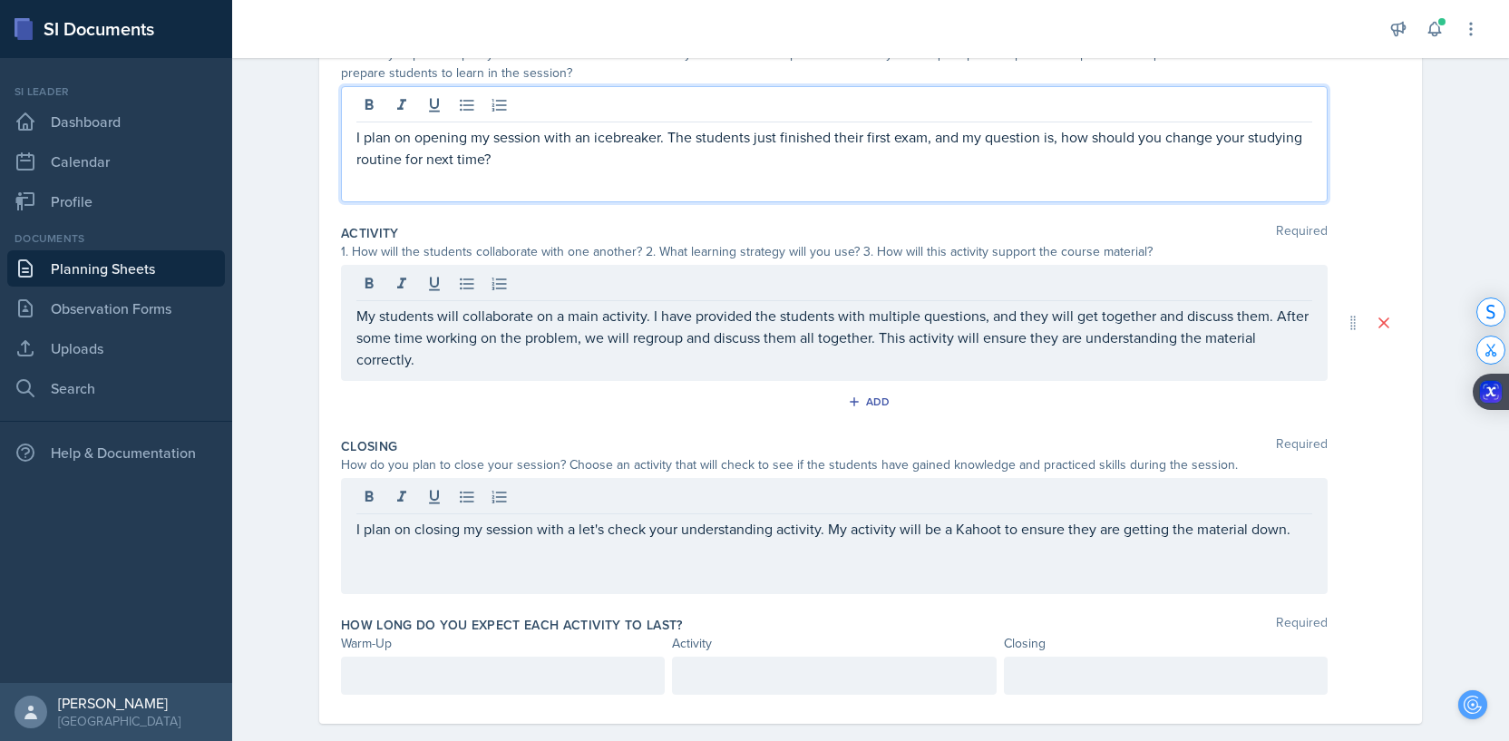
scroll to position [247, 0]
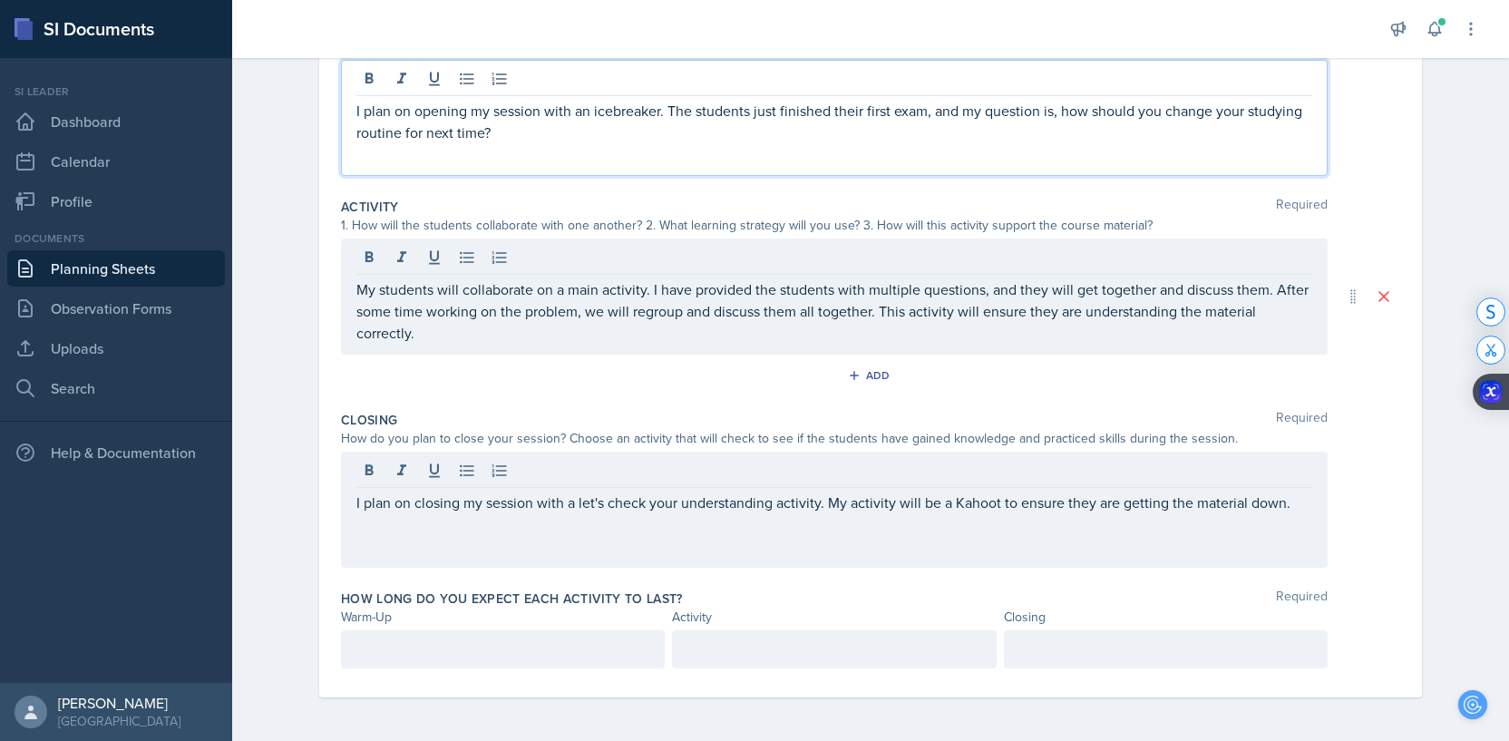
click at [487, 651] on p at bounding box center [502, 649] width 293 height 22
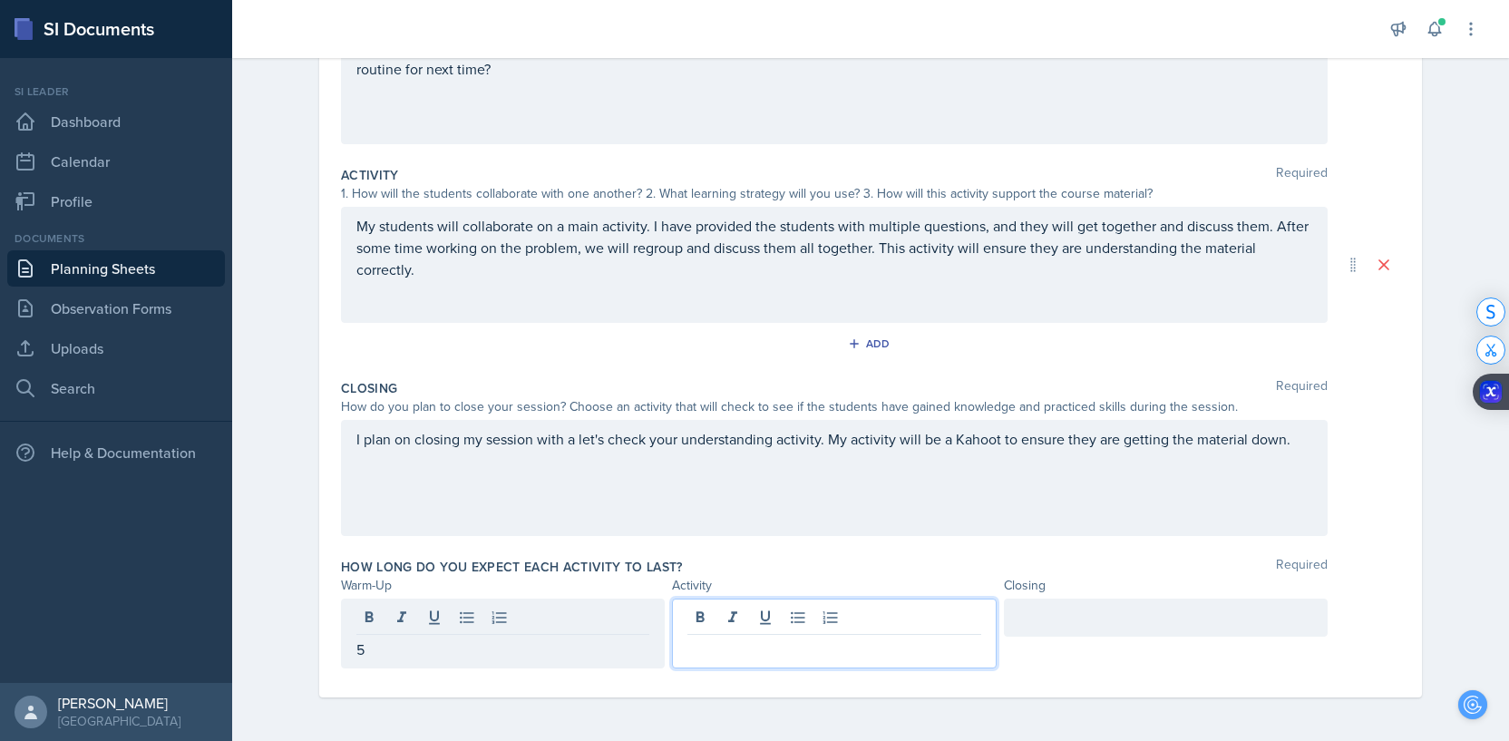
click at [745, 618] on div at bounding box center [834, 633] width 324 height 70
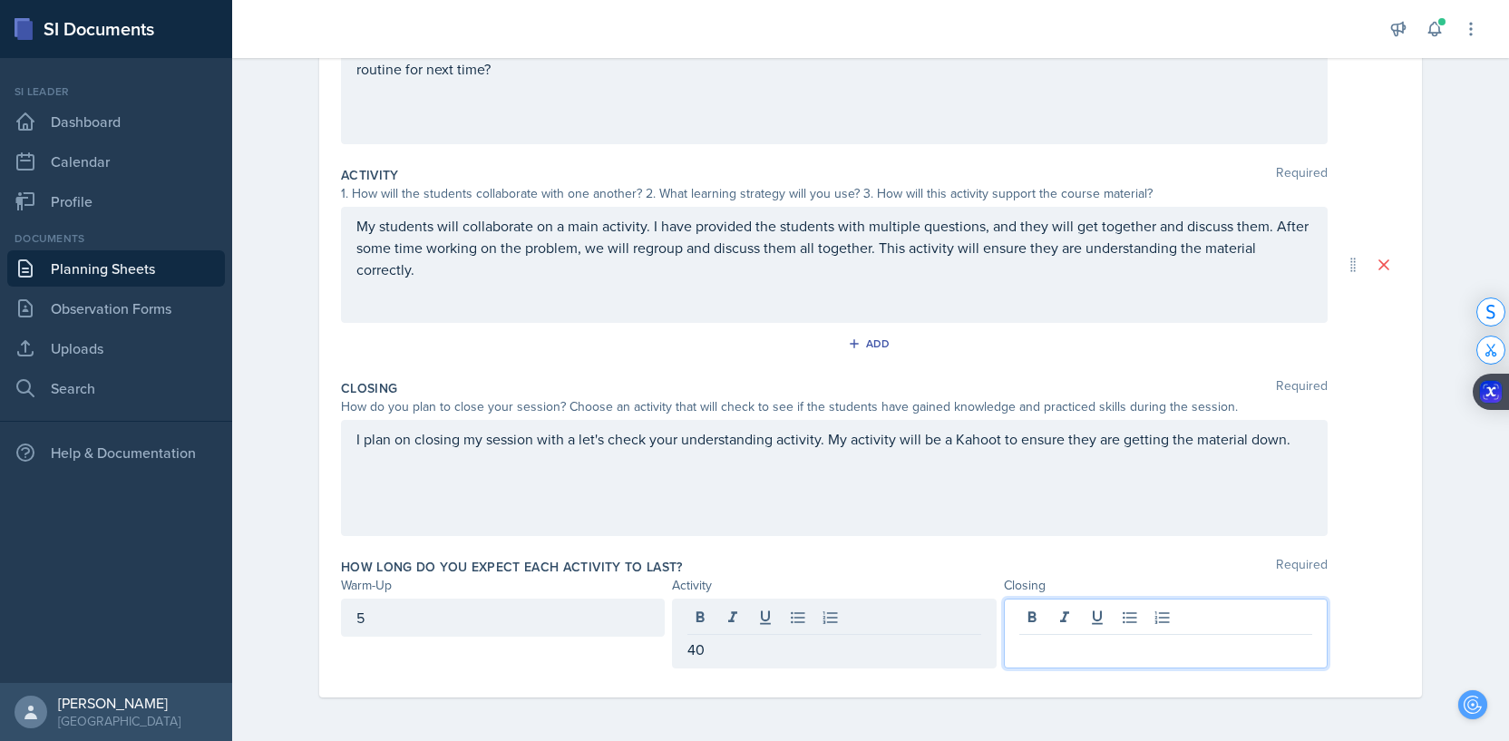
click at [1107, 624] on div at bounding box center [1166, 633] width 324 height 70
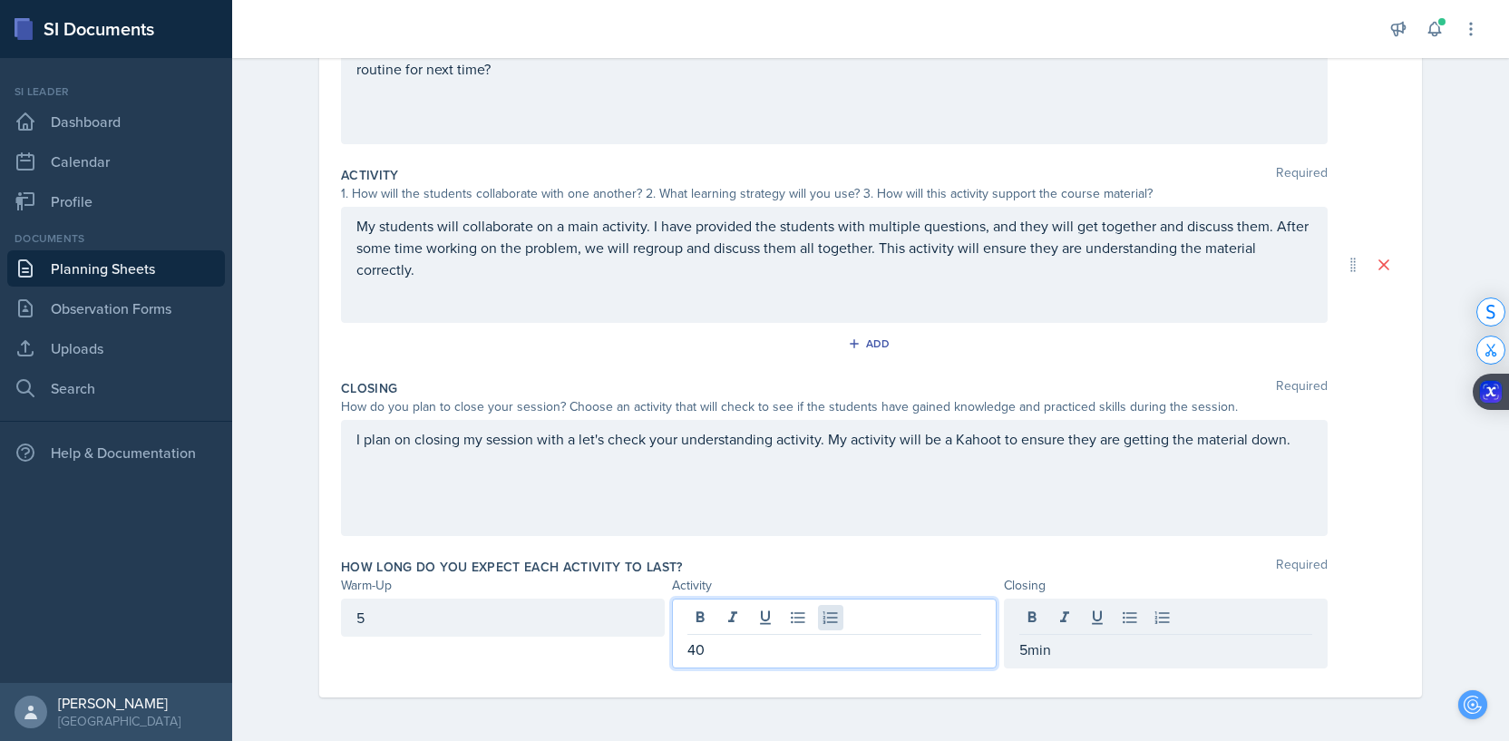
click at [821, 610] on div "40" at bounding box center [834, 633] width 324 height 70
click at [758, 644] on p "40" at bounding box center [833, 649] width 293 height 22
click at [456, 620] on div "5" at bounding box center [503, 617] width 324 height 38
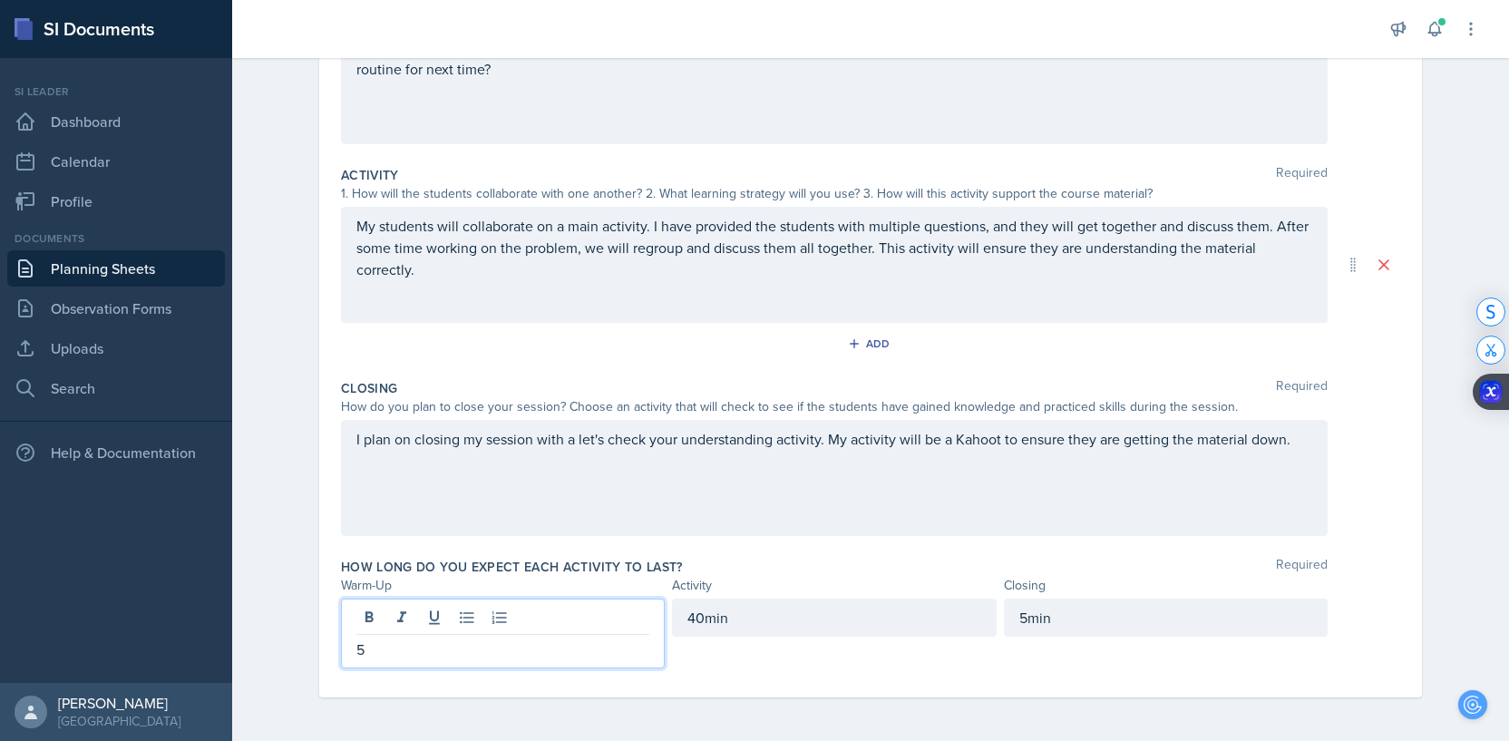
click at [418, 656] on p "5" at bounding box center [502, 649] width 293 height 22
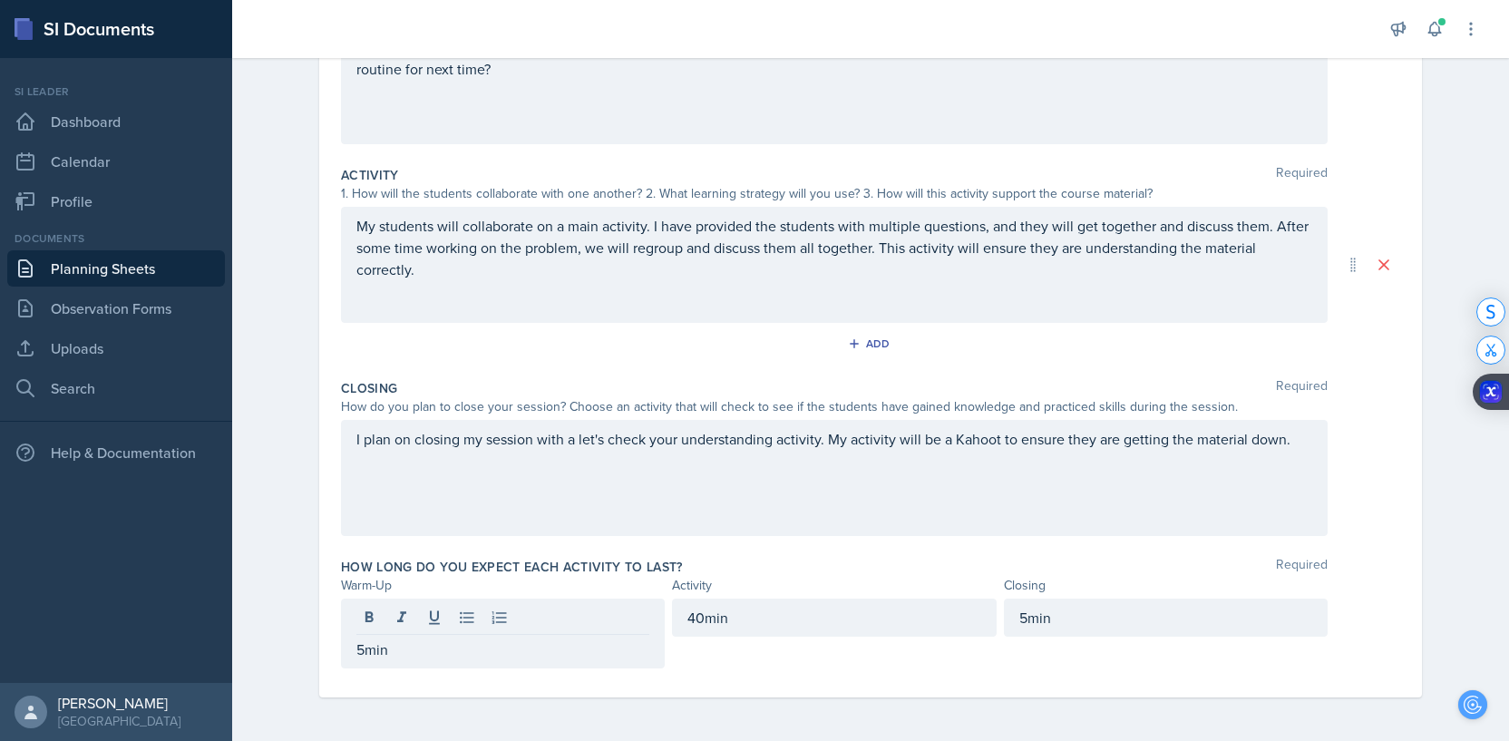
click at [755, 674] on div "How long do you expect each activity to last? Required Warm-Up Activity Closing…" at bounding box center [870, 616] width 1059 height 132
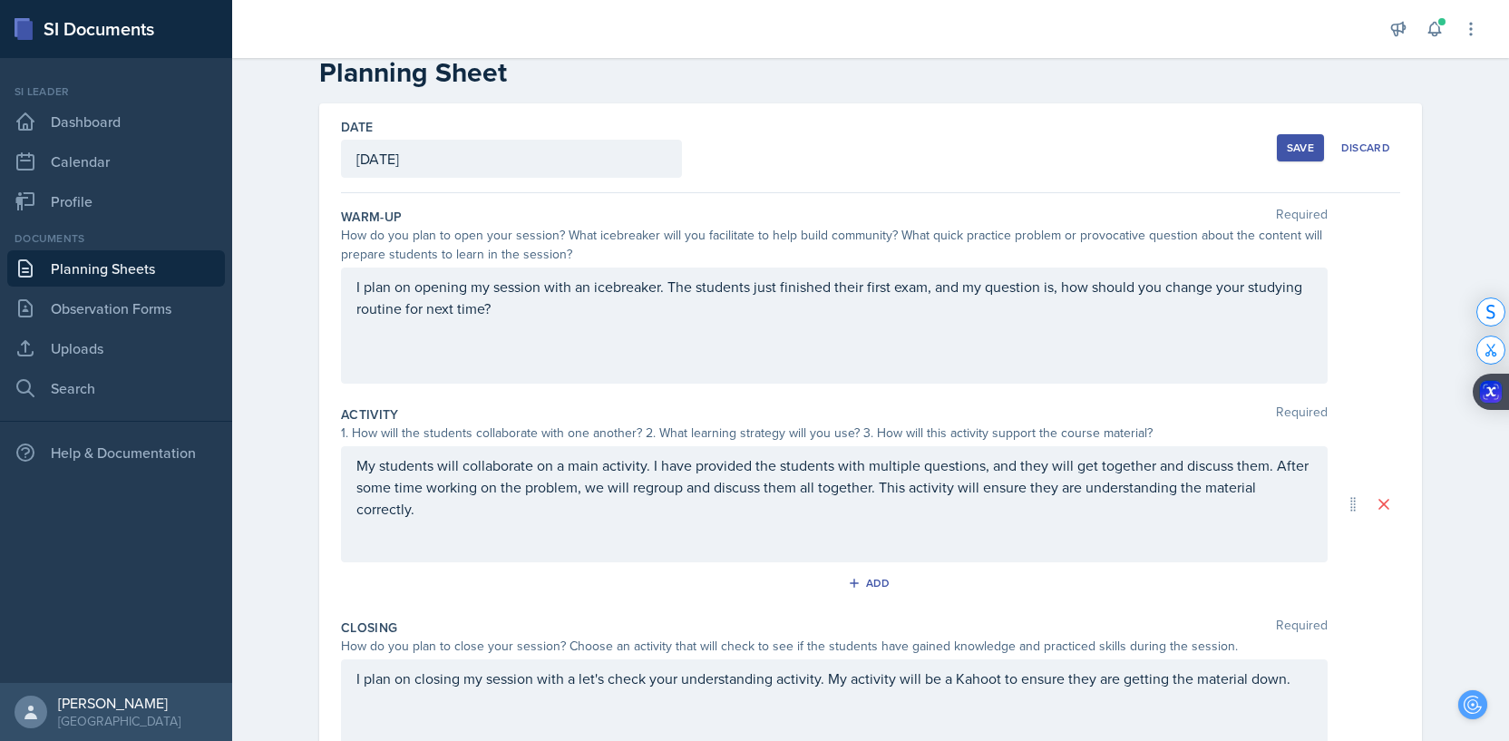
scroll to position [0, 0]
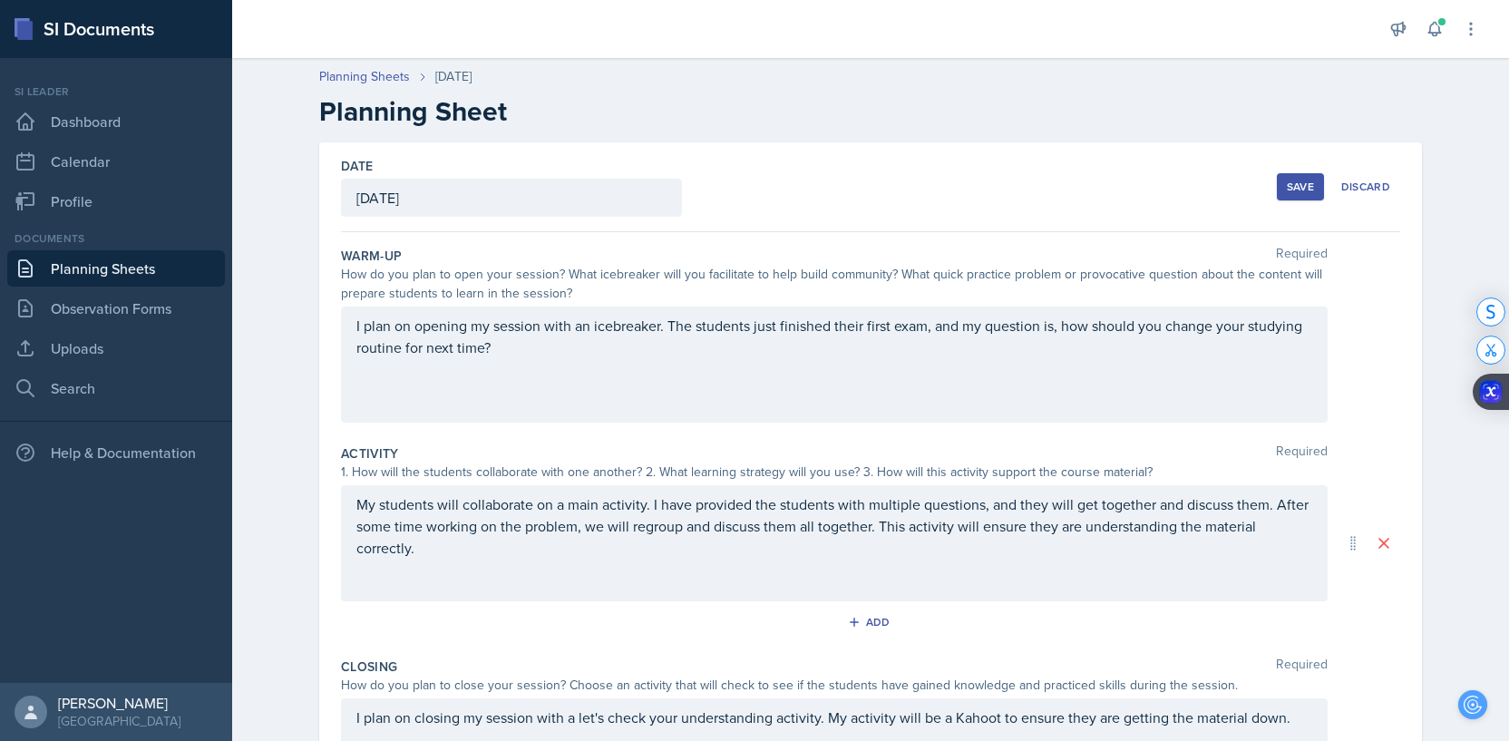
click at [1298, 193] on div "Save" at bounding box center [1300, 187] width 27 height 15
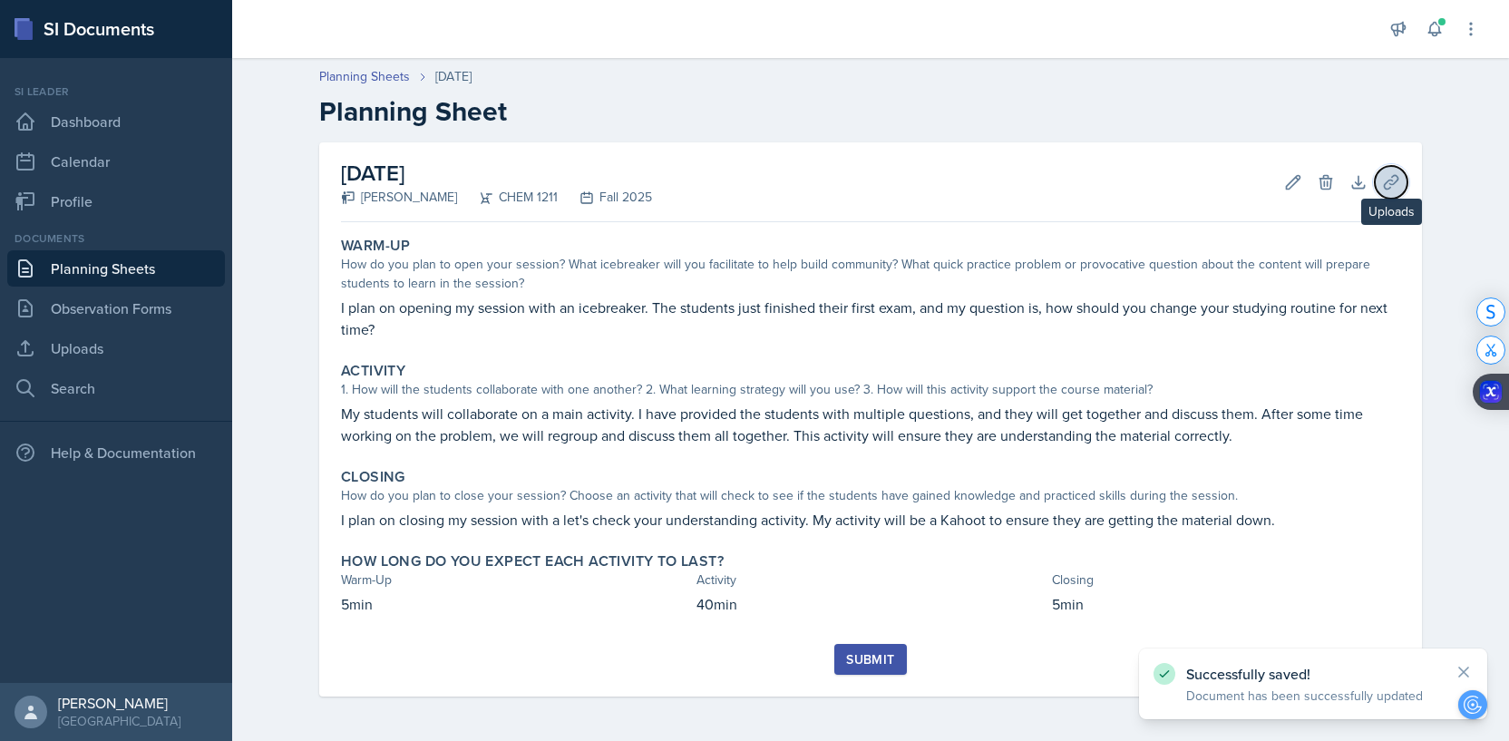
click at [1390, 183] on icon at bounding box center [1391, 182] width 14 height 14
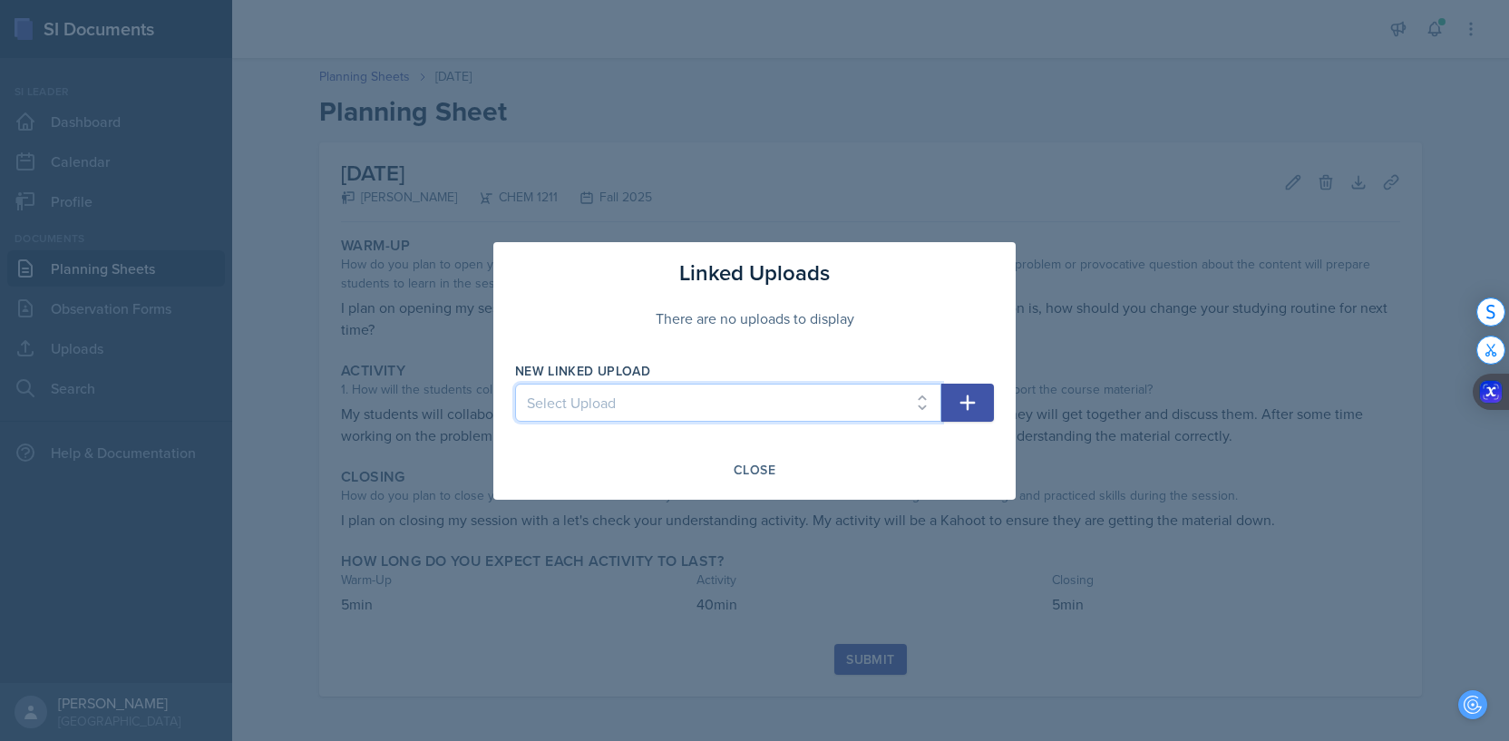
click at [725, 411] on select "Select Upload Powerpoint SI SESSION [DATE] SI SESSION [DATE] SI SESSION [DATE] …" at bounding box center [728, 403] width 426 height 38
select select "02a9937c-7e5e-4eaf-b6d3-7891d186a5c2"
click at [977, 407] on icon "button" at bounding box center [968, 403] width 22 height 22
select select
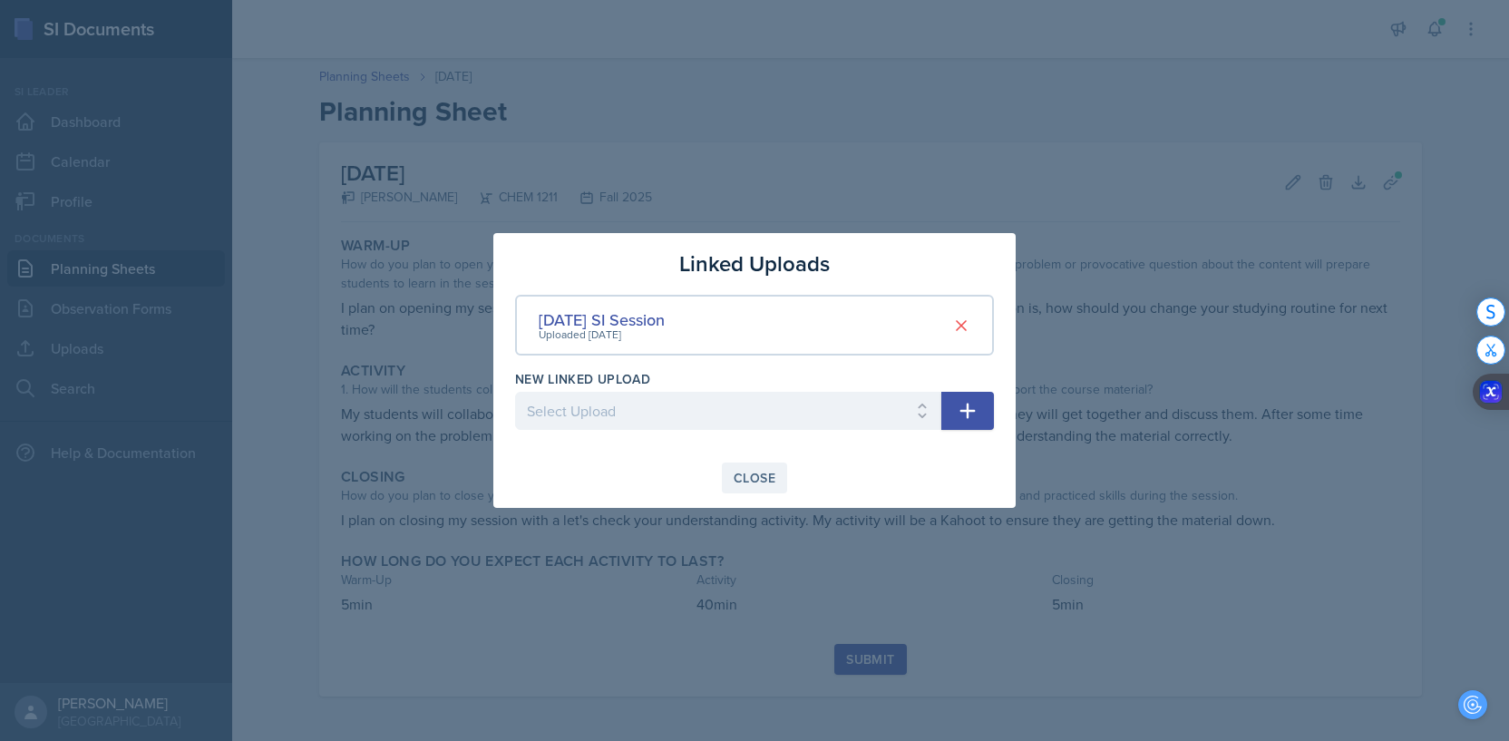
click at [740, 475] on div "Close" at bounding box center [755, 478] width 42 height 15
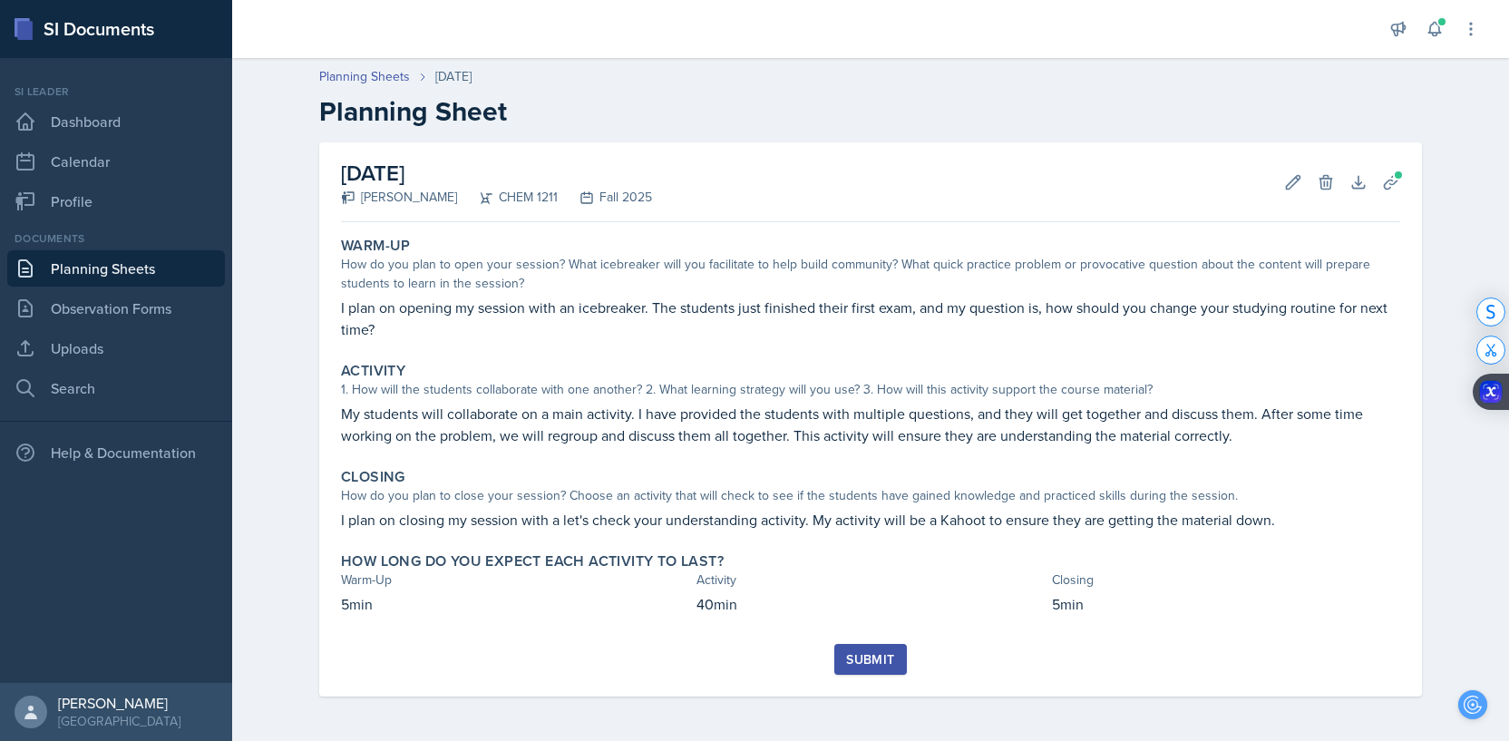
click at [884, 653] on div "Submit" at bounding box center [870, 659] width 48 height 15
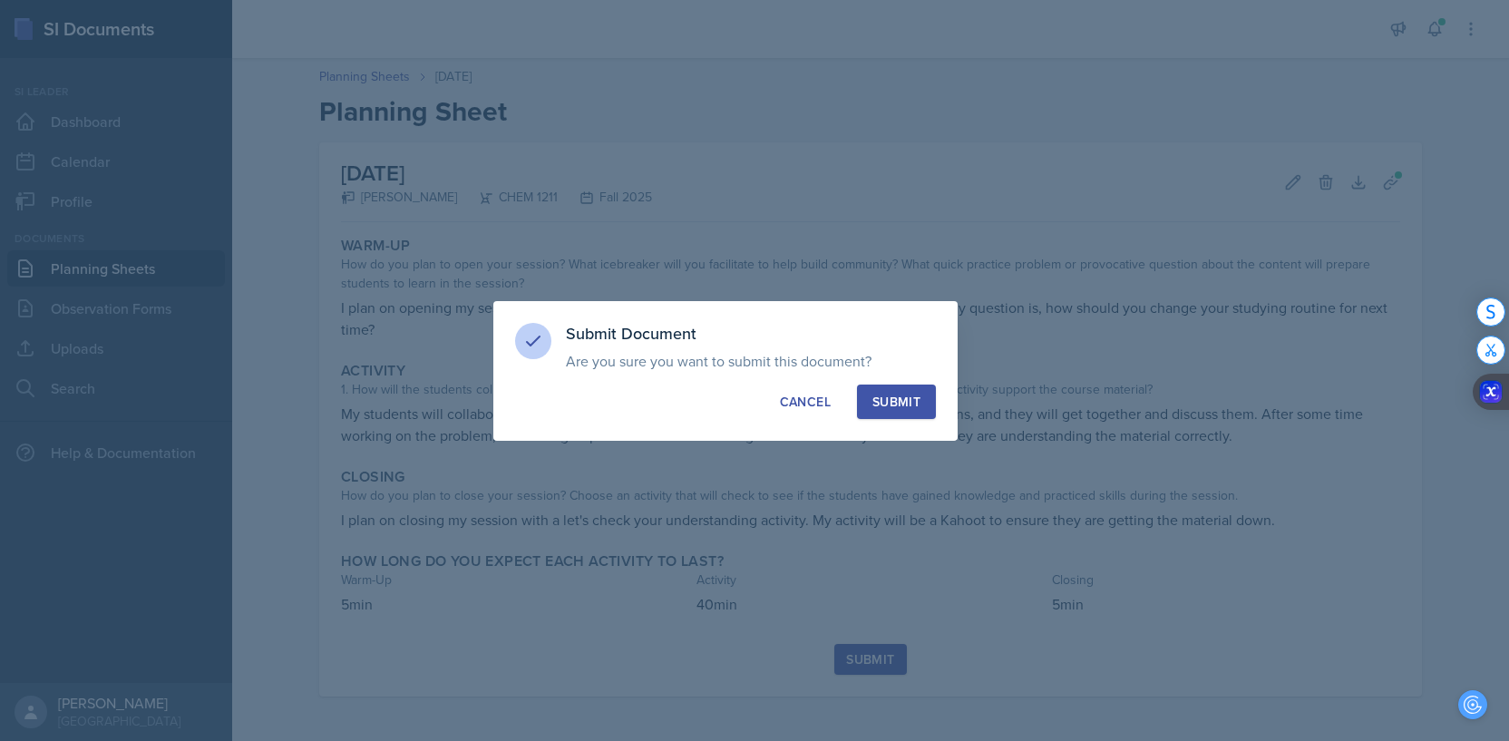
click at [920, 400] on button "Submit" at bounding box center [896, 401] width 79 height 34
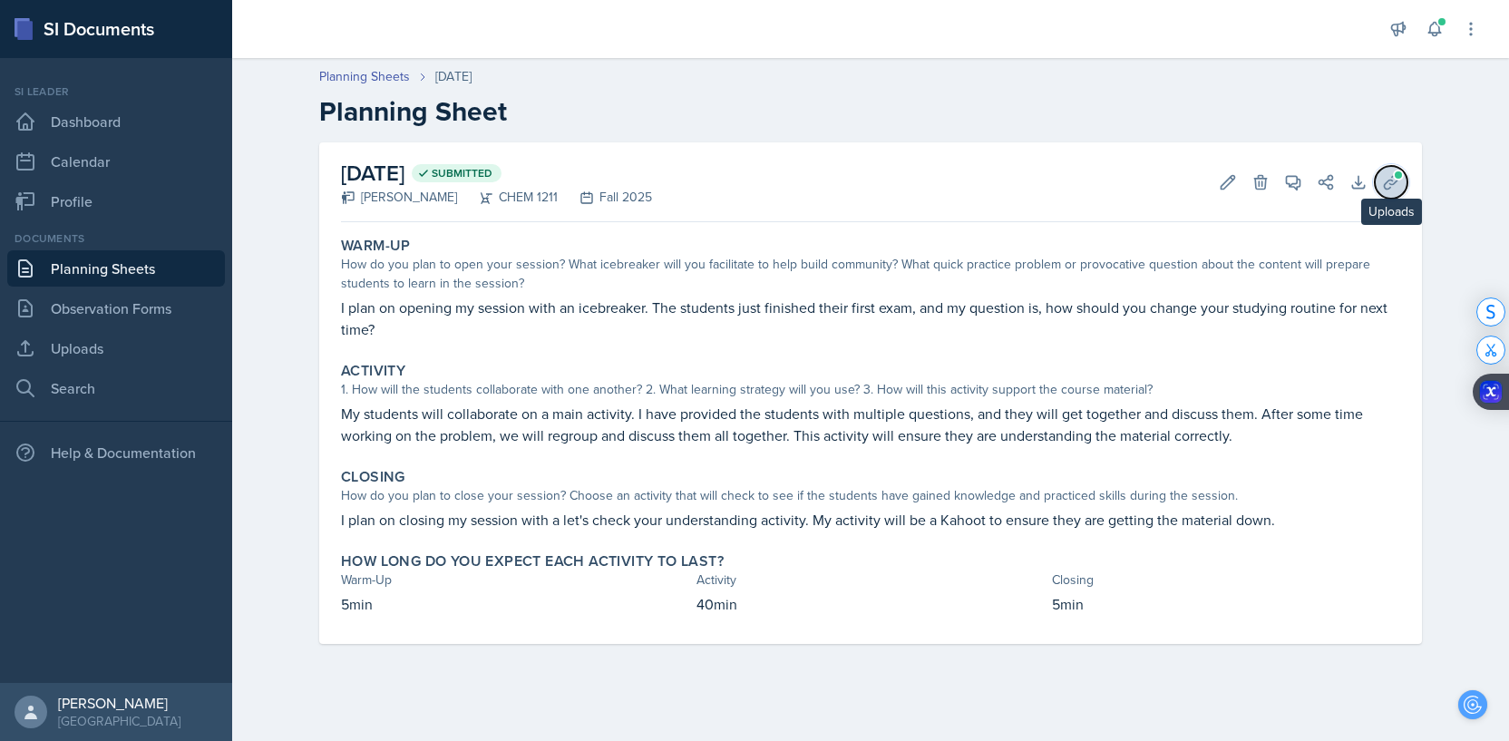
click at [1394, 178] on span at bounding box center [1398, 175] width 11 height 11
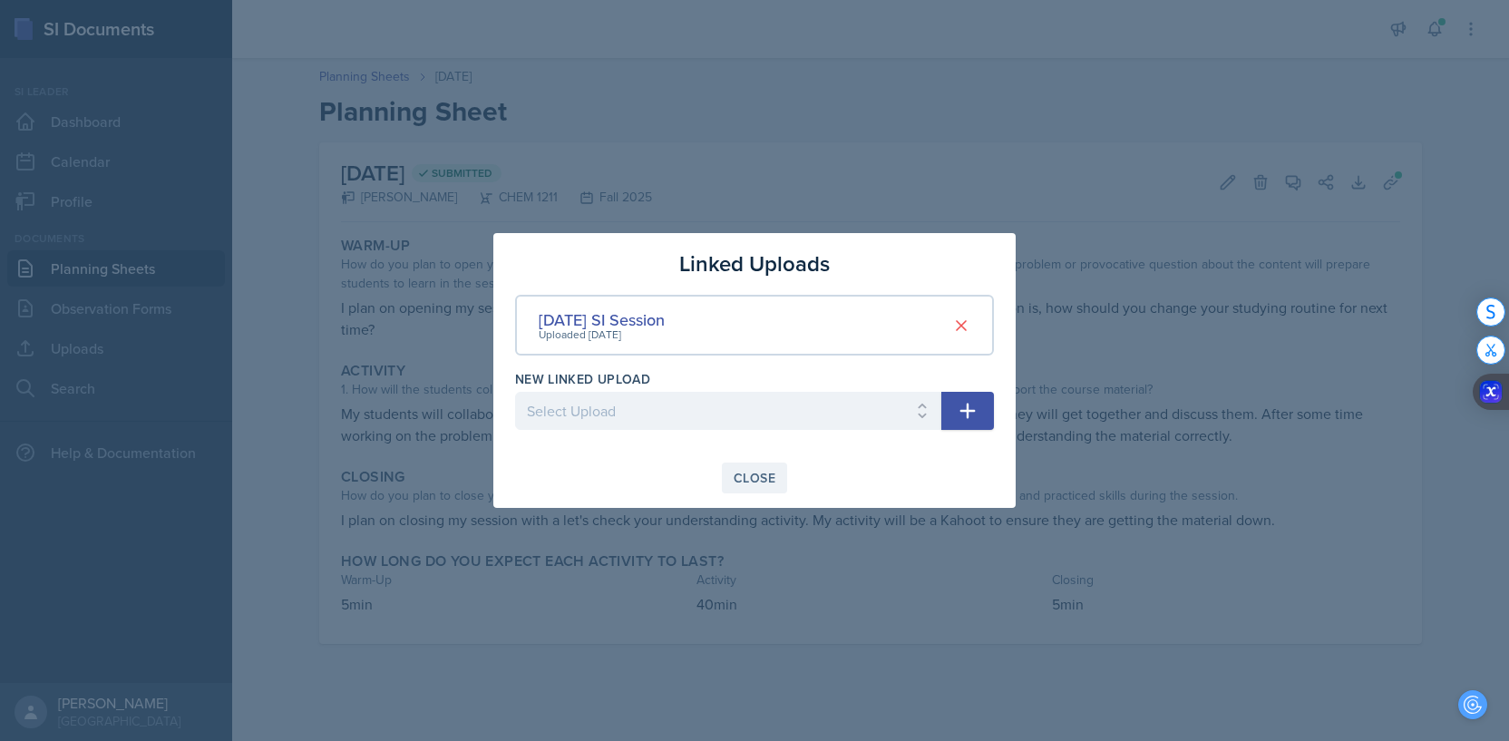
click at [753, 477] on div "Close" at bounding box center [755, 478] width 42 height 15
